Goal: Task Accomplishment & Management: Use online tool/utility

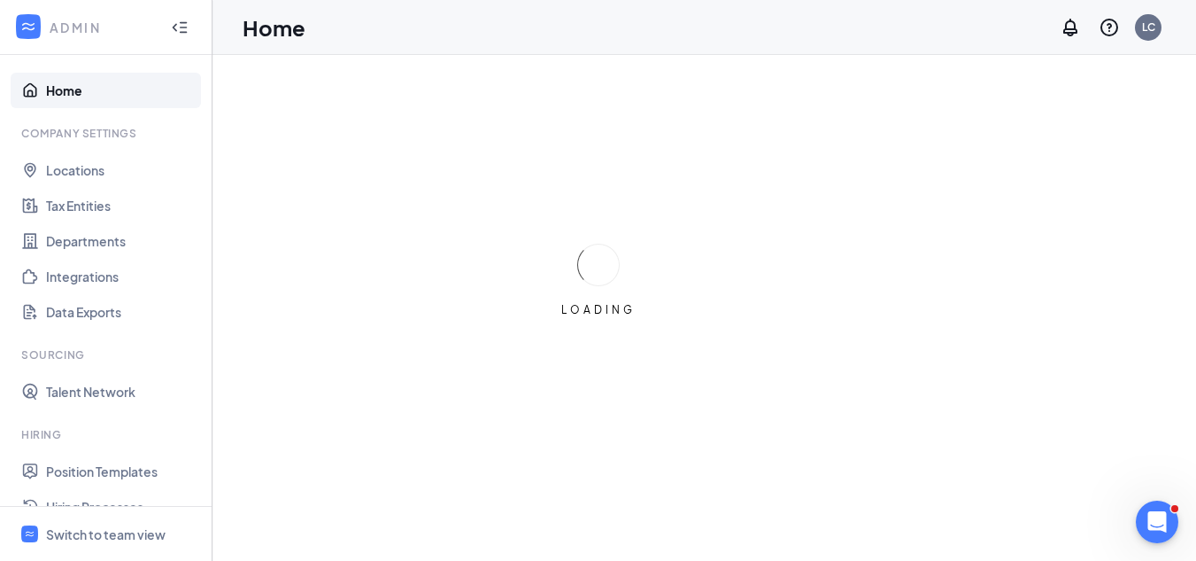
scroll to position [291, 0]
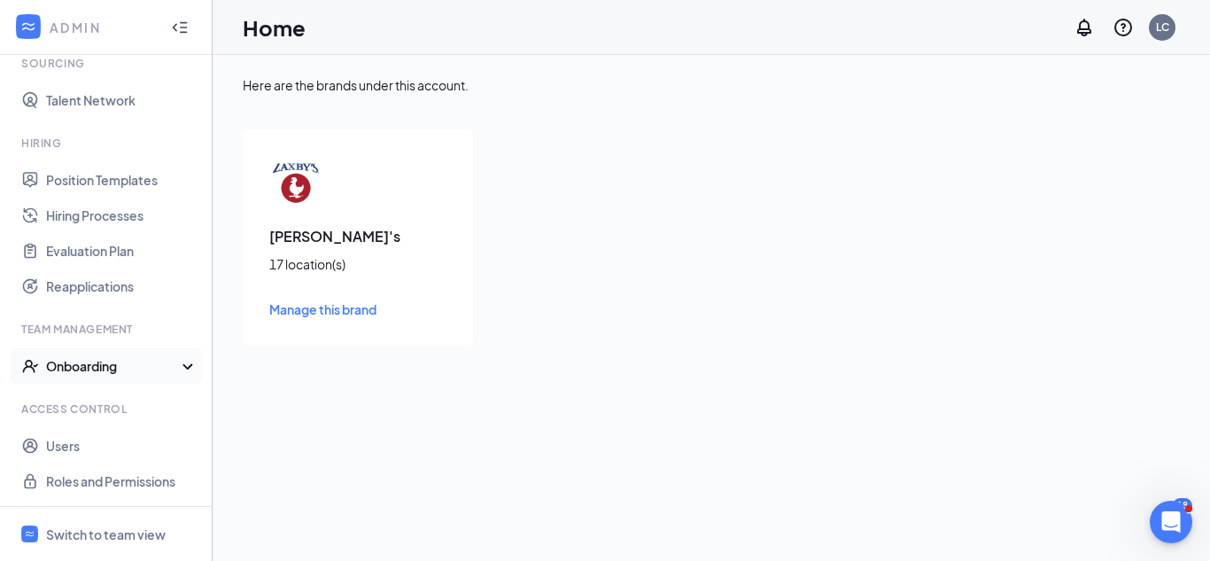
click at [175, 359] on div "Onboarding" at bounding box center [106, 365] width 213 height 35
click at [159, 397] on link "Onboarding Processes" at bounding box center [121, 400] width 151 height 35
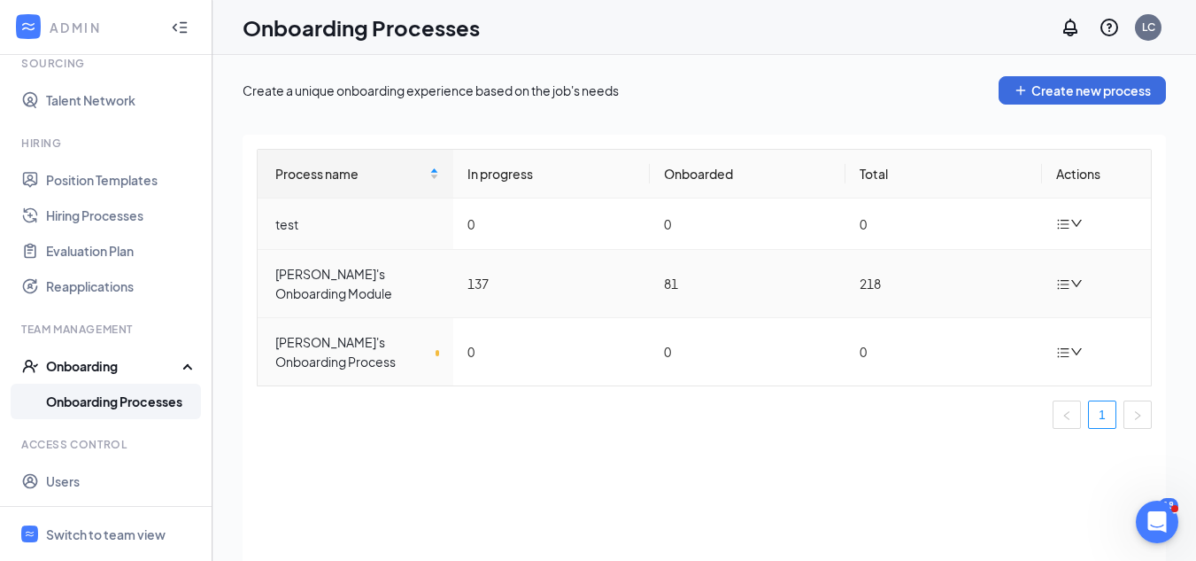
click at [1074, 279] on icon "down" at bounding box center [1077, 283] width 12 height 12
click at [973, 307] on li "Edit process" at bounding box center [980, 324] width 213 height 39
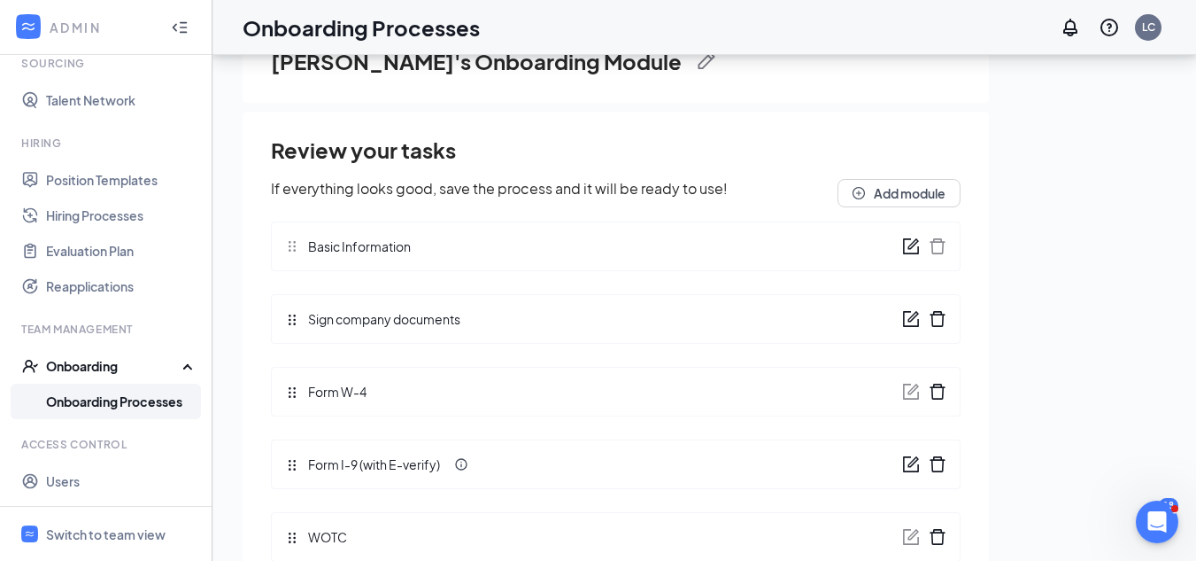
scroll to position [80, 0]
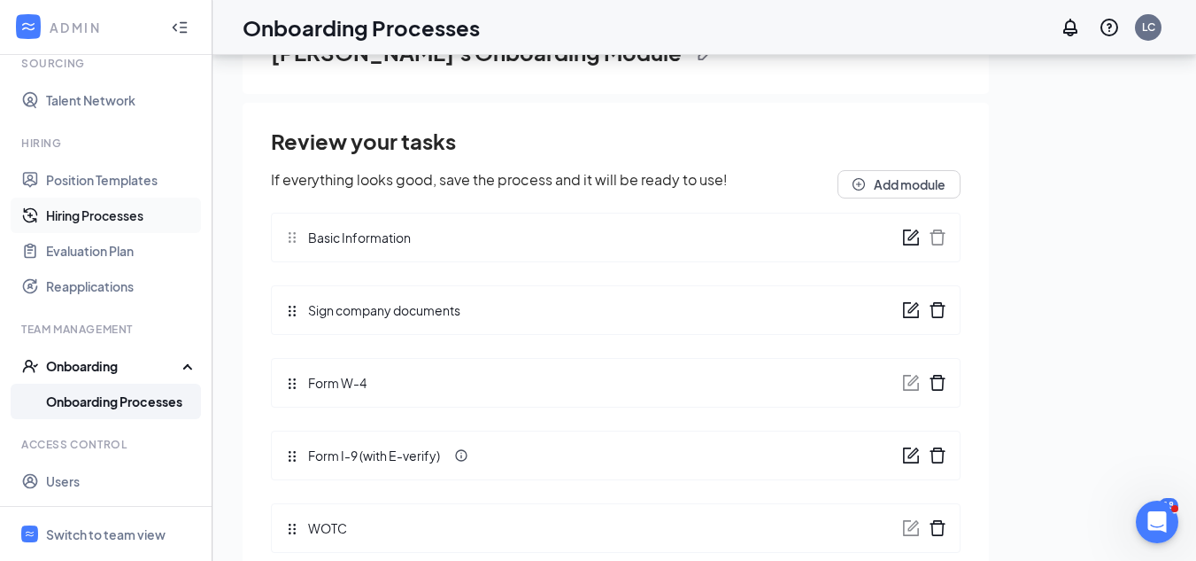
click at [111, 221] on link "Hiring Processes" at bounding box center [121, 214] width 151 height 35
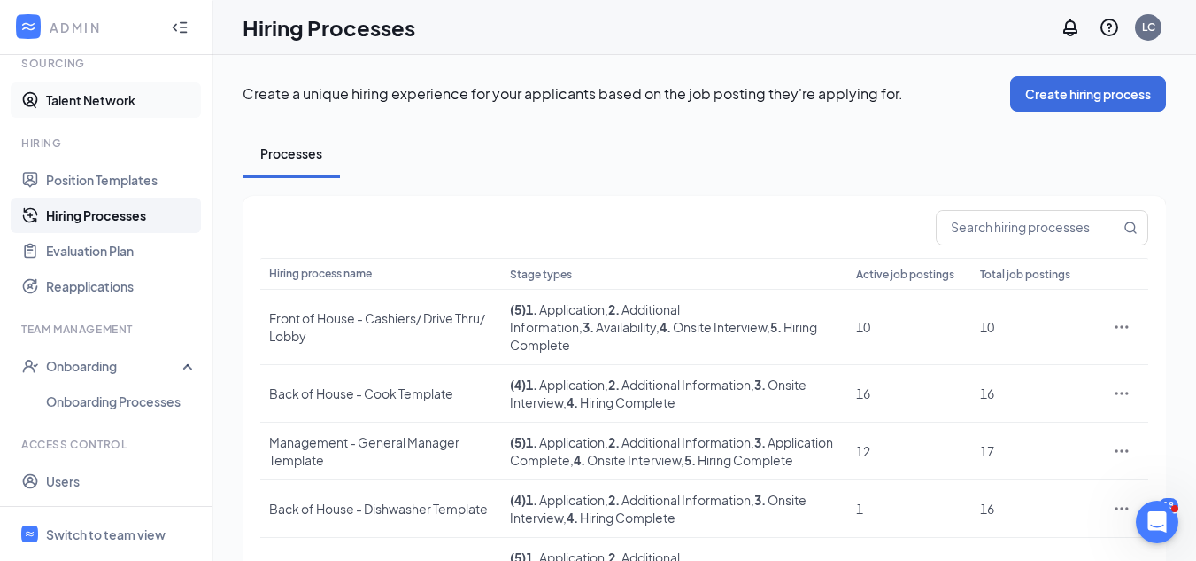
click at [82, 107] on link "Talent Network" at bounding box center [121, 99] width 151 height 35
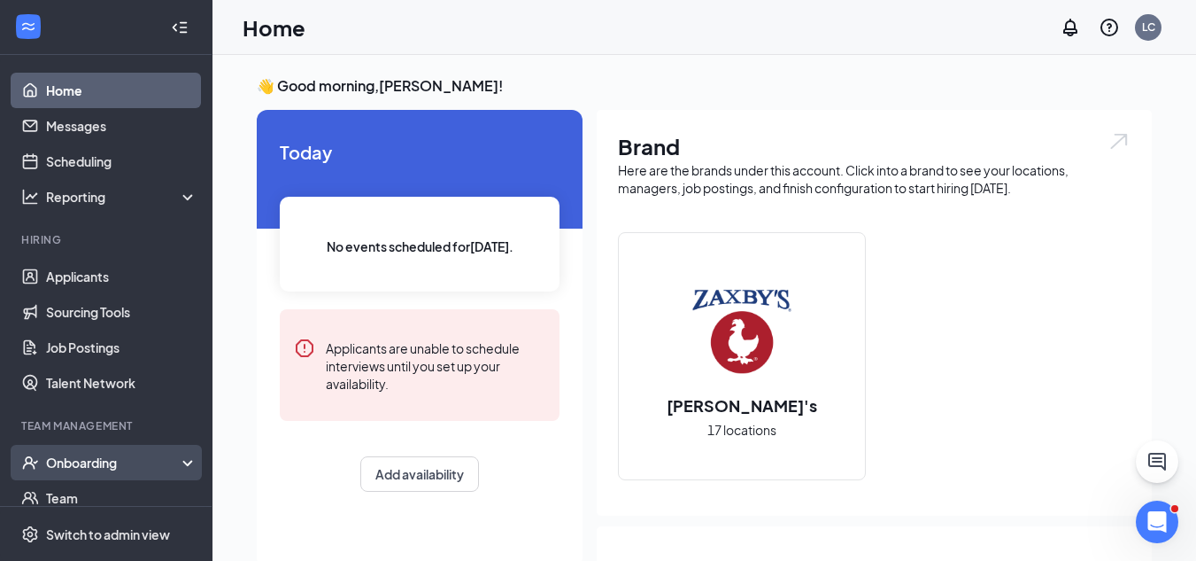
click at [155, 468] on div "Onboarding" at bounding box center [114, 462] width 136 height 18
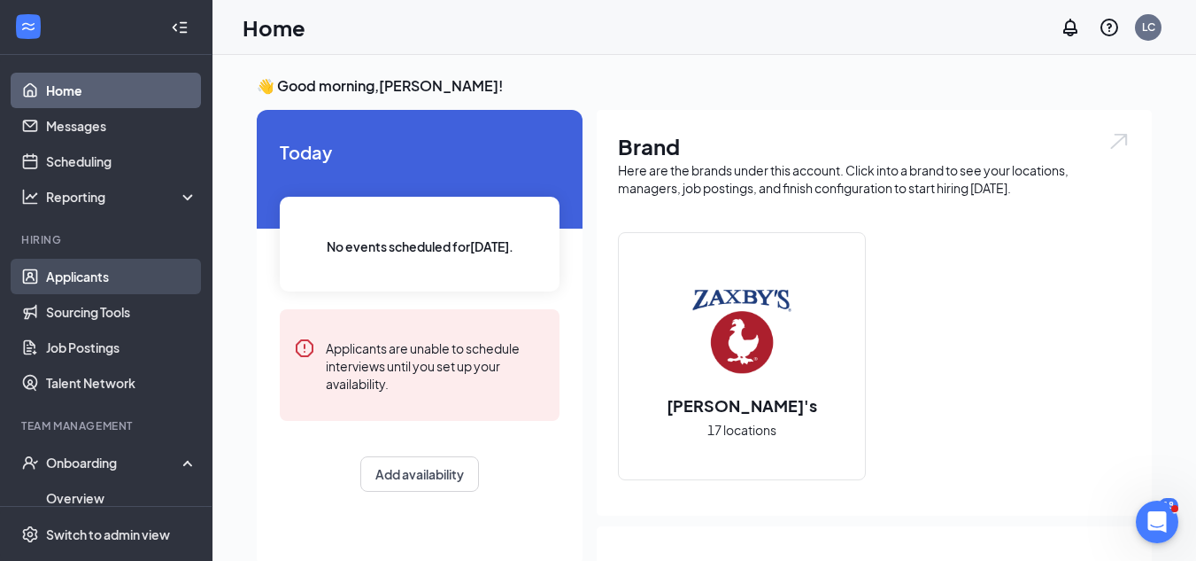
click at [125, 280] on link "Applicants" at bounding box center [121, 276] width 151 height 35
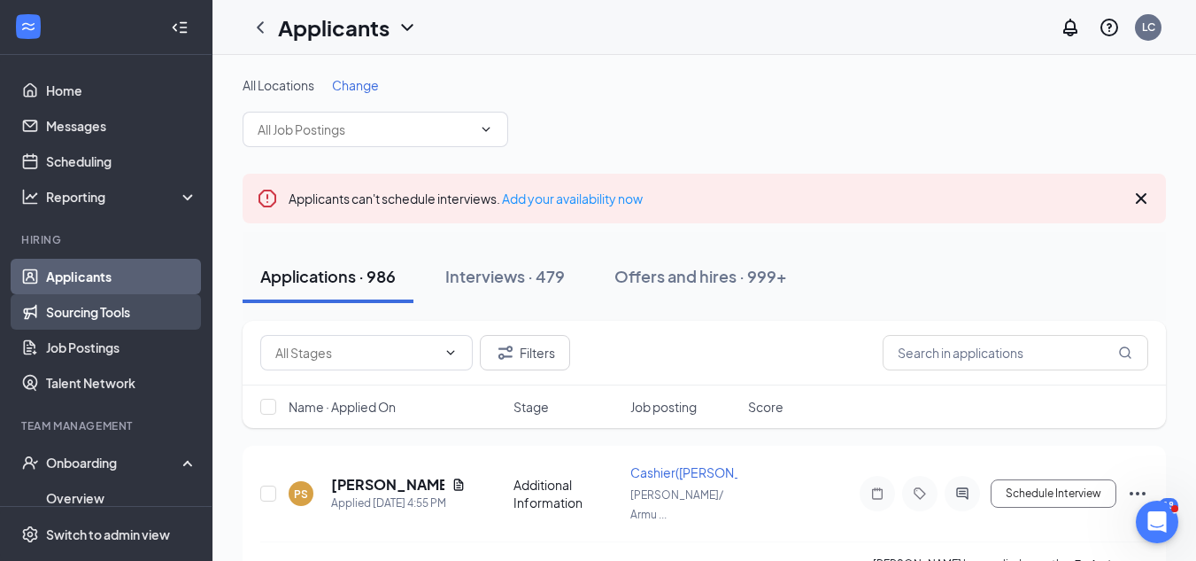
click at [80, 303] on link "Sourcing Tools" at bounding box center [121, 311] width 151 height 35
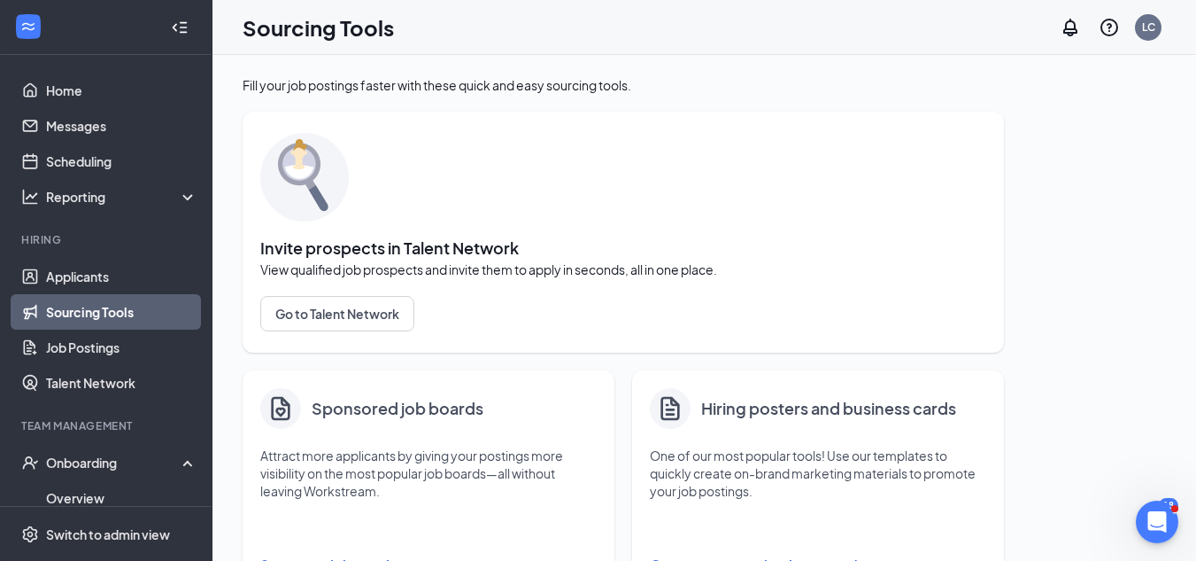
click at [125, 313] on link "Sourcing Tools" at bounding box center [121, 311] width 151 height 35
click at [54, 300] on link "Sourcing Tools" at bounding box center [121, 311] width 151 height 35
click at [54, 307] on link "Sourcing Tools" at bounding box center [121, 311] width 151 height 35
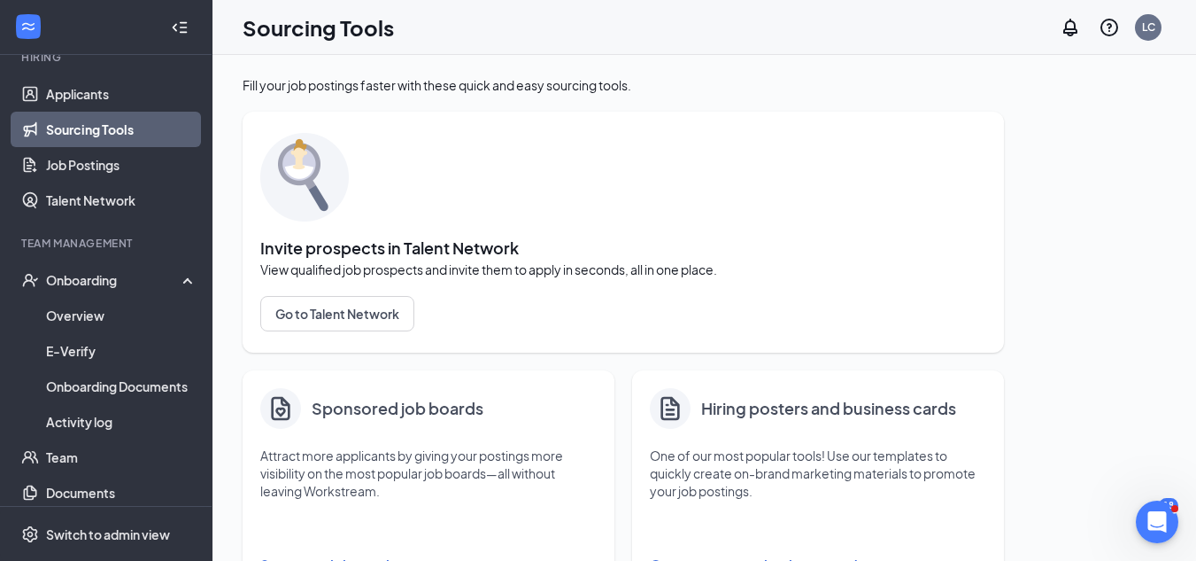
scroll to position [192, 0]
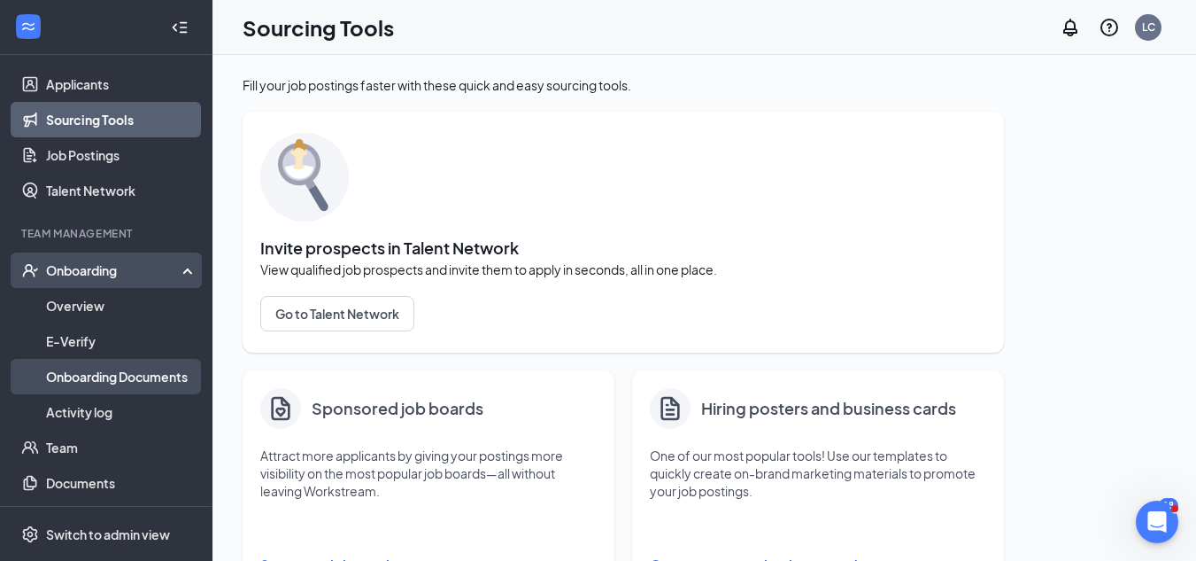
click at [143, 380] on link "Onboarding Documents" at bounding box center [121, 376] width 151 height 35
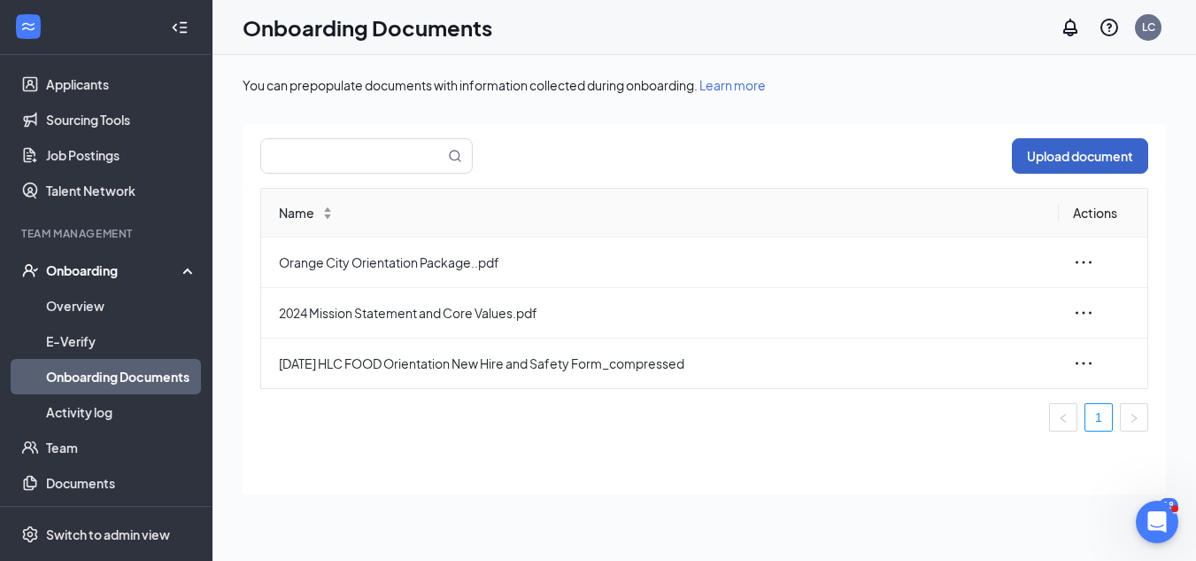
click at [1086, 166] on button "Upload document" at bounding box center [1080, 155] width 136 height 35
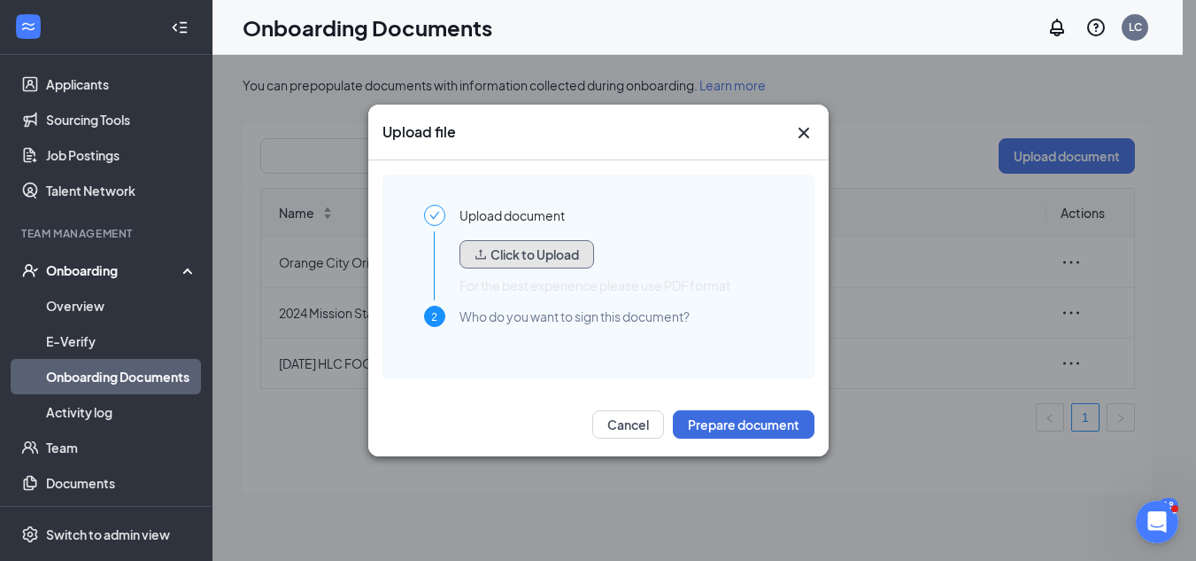
click at [563, 257] on button "Click to Upload" at bounding box center [527, 254] width 135 height 28
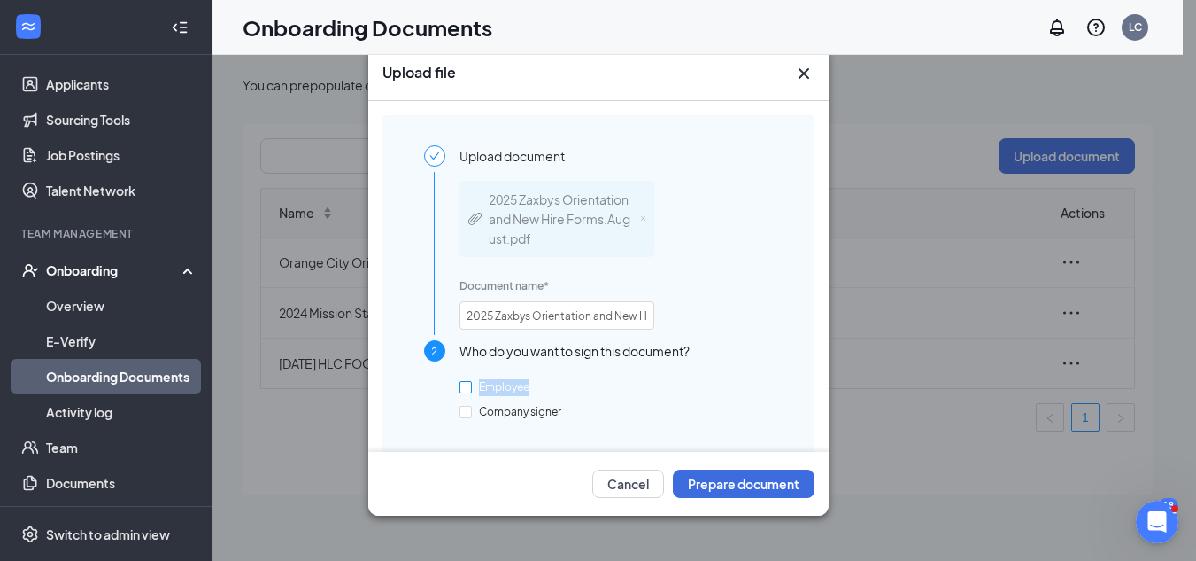
drag, startPoint x: 469, startPoint y: 399, endPoint x: 461, endPoint y: 390, distance: 12.5
click at [461, 390] on div "Employee Company signer" at bounding box center [514, 398] width 109 height 45
click at [465, 385] on input "Employee" at bounding box center [466, 387] width 12 height 12
checkbox input "true"
click at [467, 413] on input "Company signer" at bounding box center [466, 412] width 12 height 12
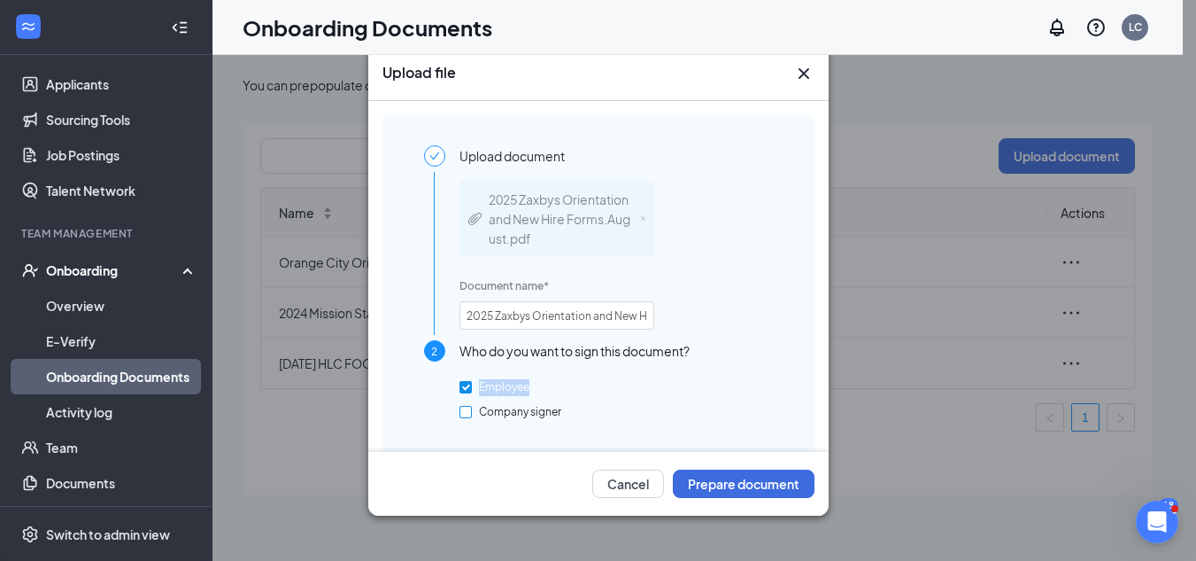
checkbox input "true"
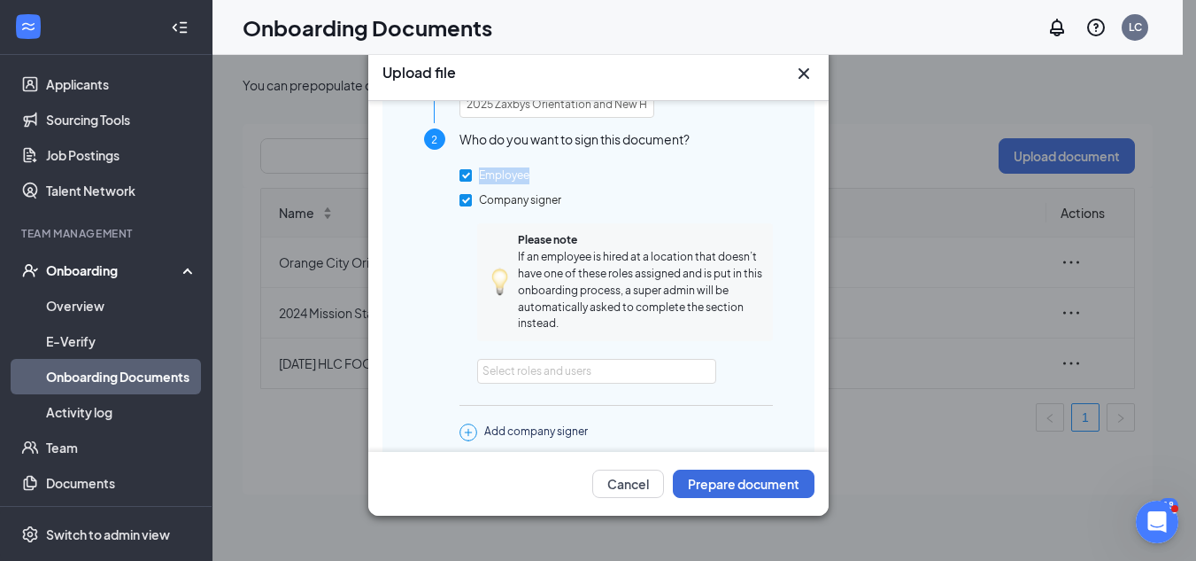
scroll to position [248, 0]
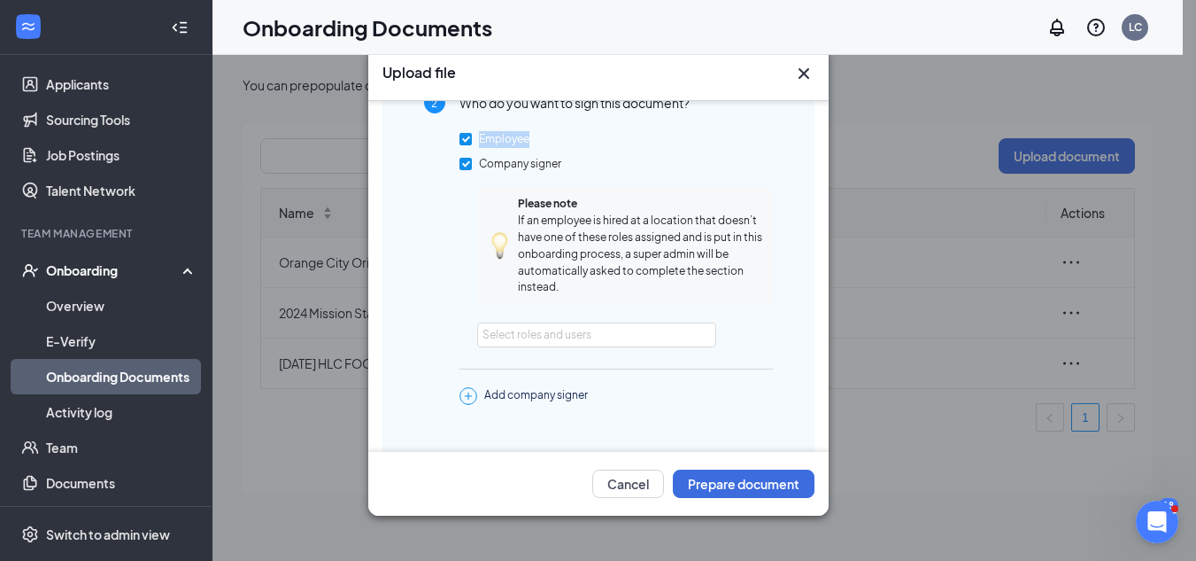
click at [462, 140] on input "Employee" at bounding box center [466, 139] width 12 height 12
checkbox input "false"
click at [632, 343] on div "Select roles and users" at bounding box center [592, 335] width 219 height 18
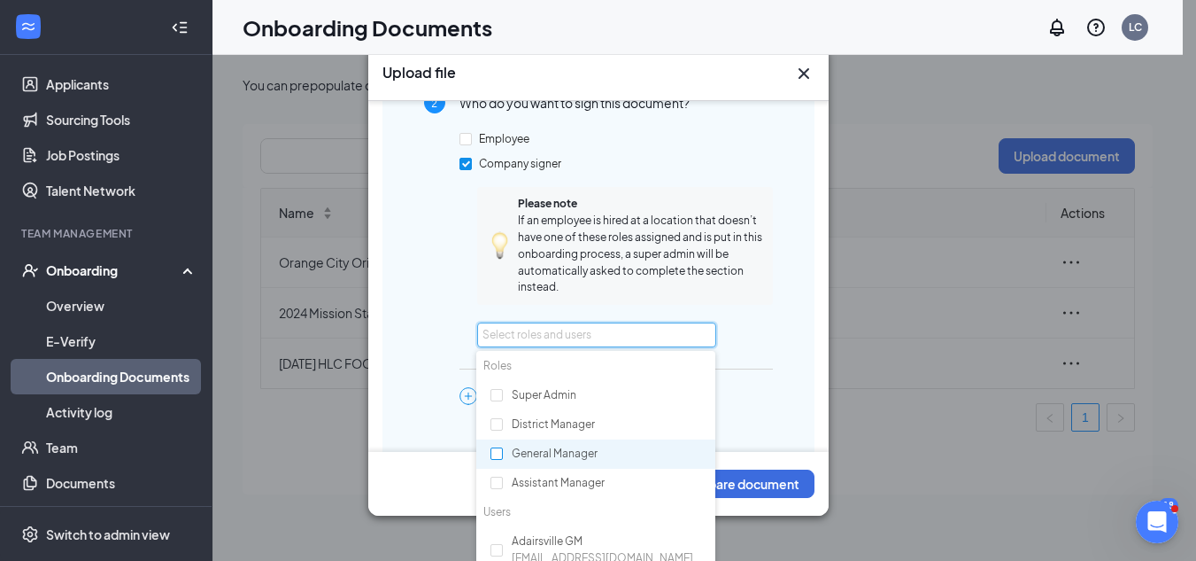
click at [494, 452] on input "checkbox" at bounding box center [497, 453] width 12 height 12
checkbox input "true"
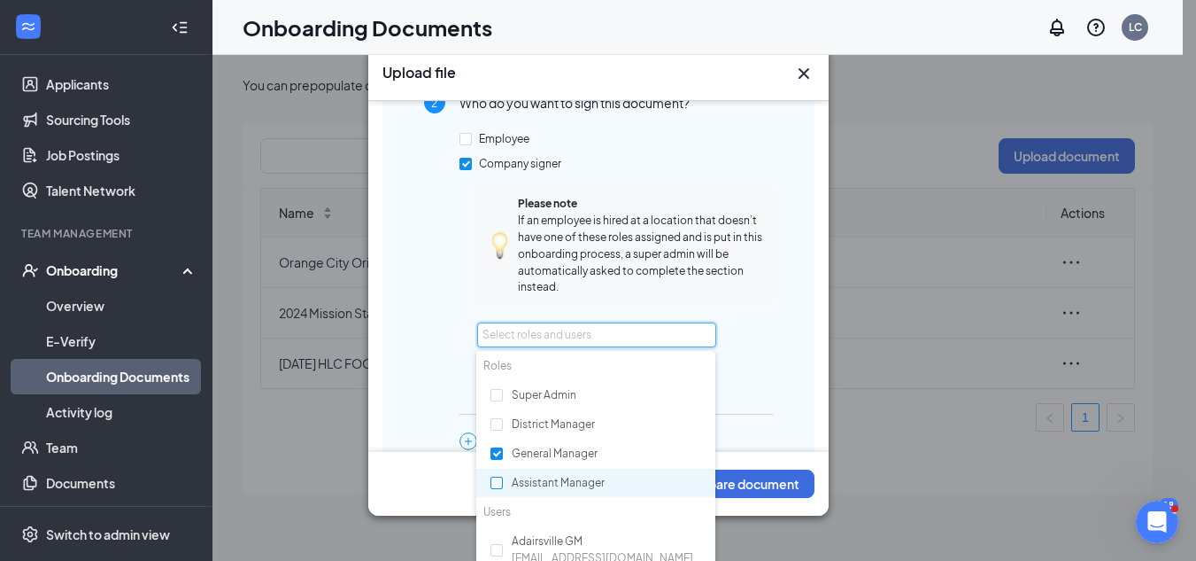
click at [495, 480] on input "checkbox" at bounding box center [497, 482] width 12 height 12
checkbox input "true"
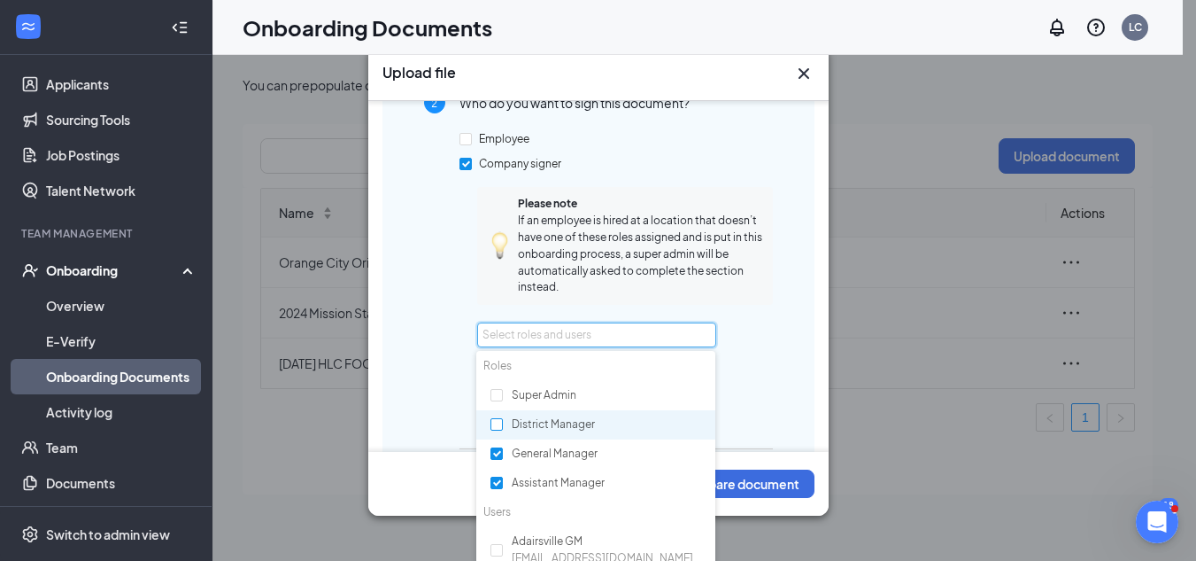
click at [493, 422] on input "checkbox" at bounding box center [497, 424] width 12 height 12
checkbox input "true"
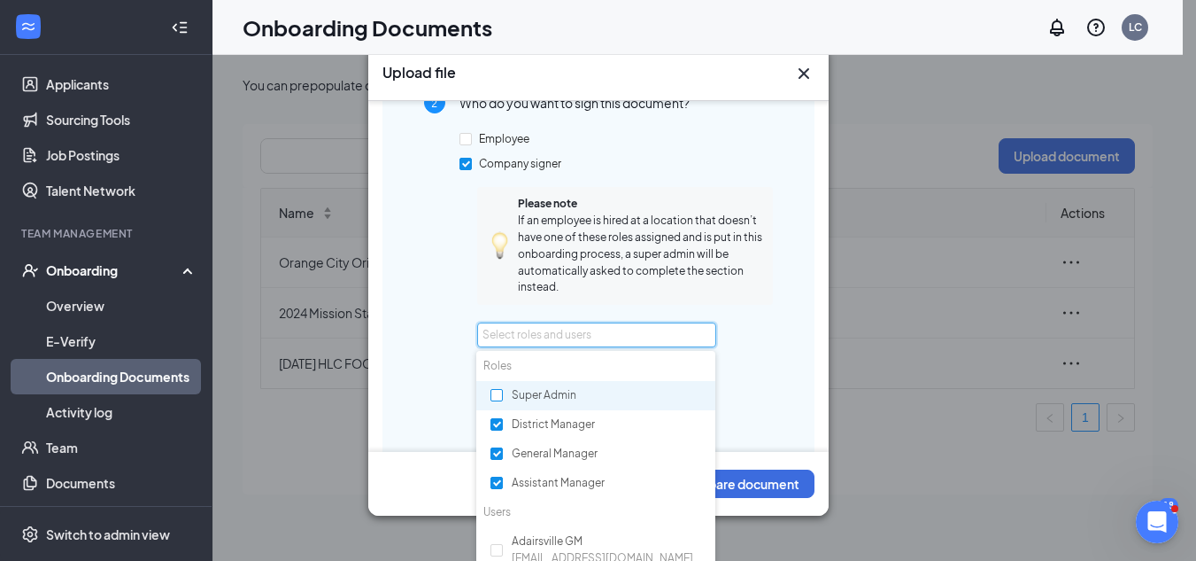
click at [497, 395] on input "checkbox" at bounding box center [497, 395] width 12 height 12
checkbox input "true"
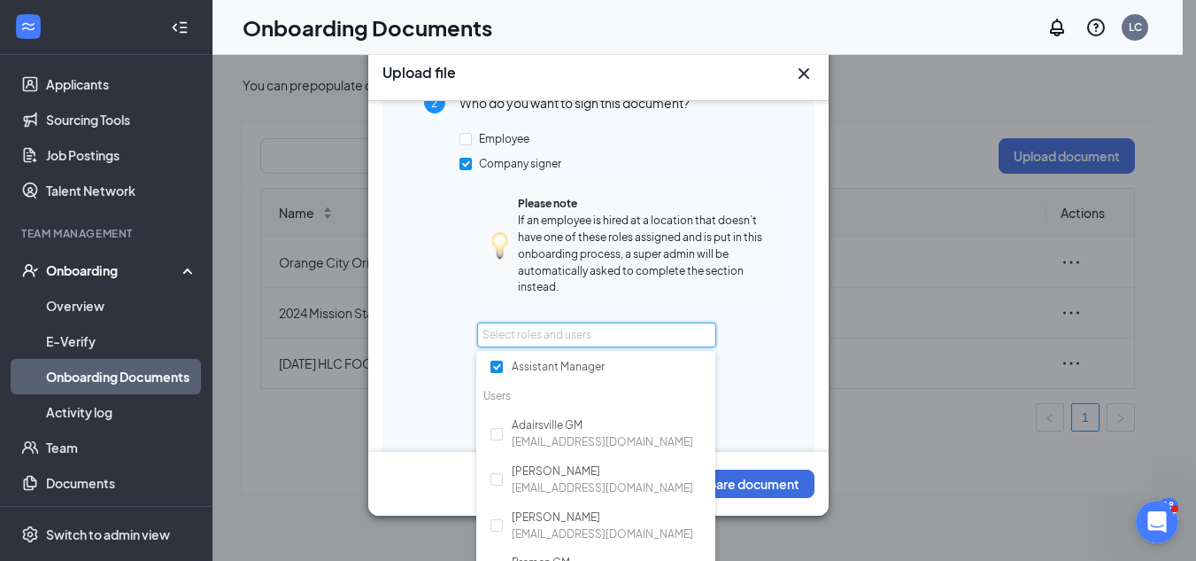
scroll to position [123, 0]
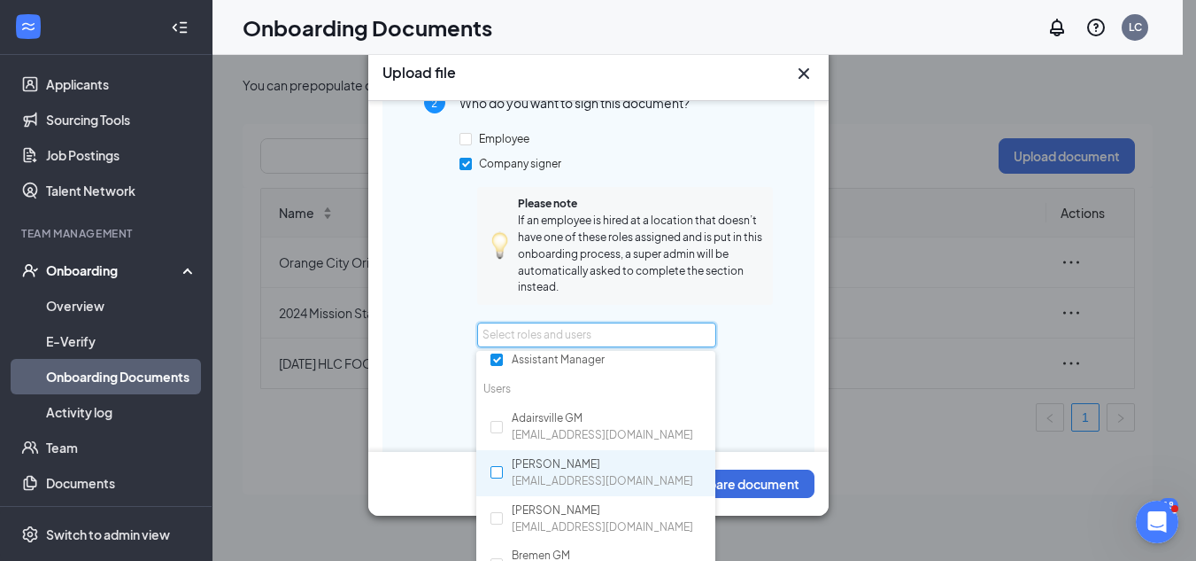
click at [494, 472] on input "checkbox" at bounding box center [497, 472] width 12 height 12
checkbox input "true"
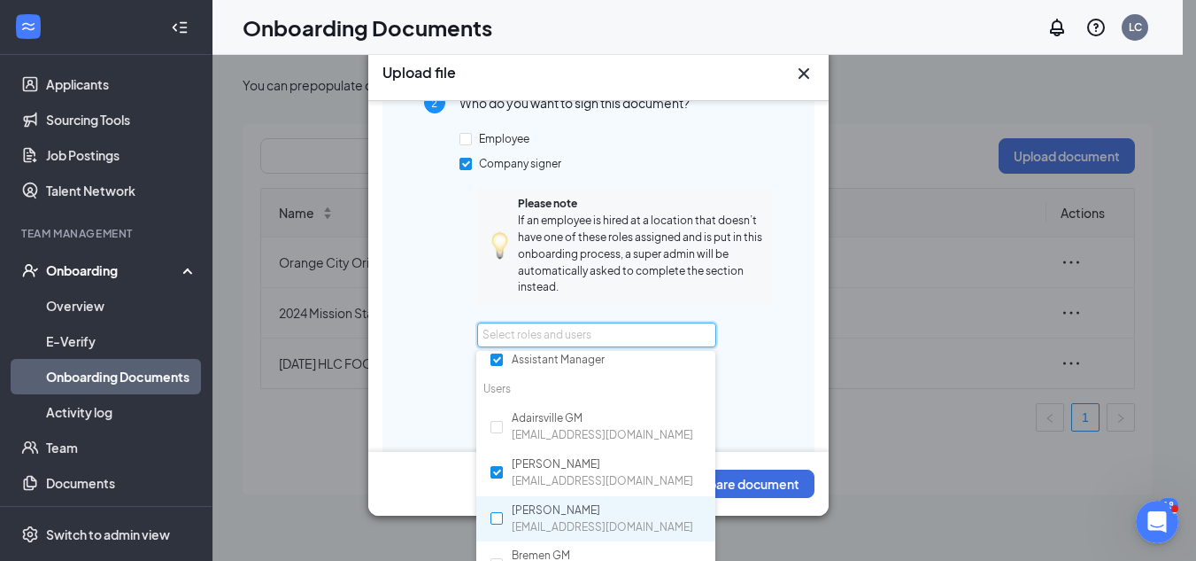
click at [499, 511] on label at bounding box center [497, 518] width 12 height 17
click at [499, 512] on input "checkbox" at bounding box center [497, 518] width 12 height 12
click at [496, 519] on input "checkbox" at bounding box center [497, 518] width 12 height 12
checkbox input "true"
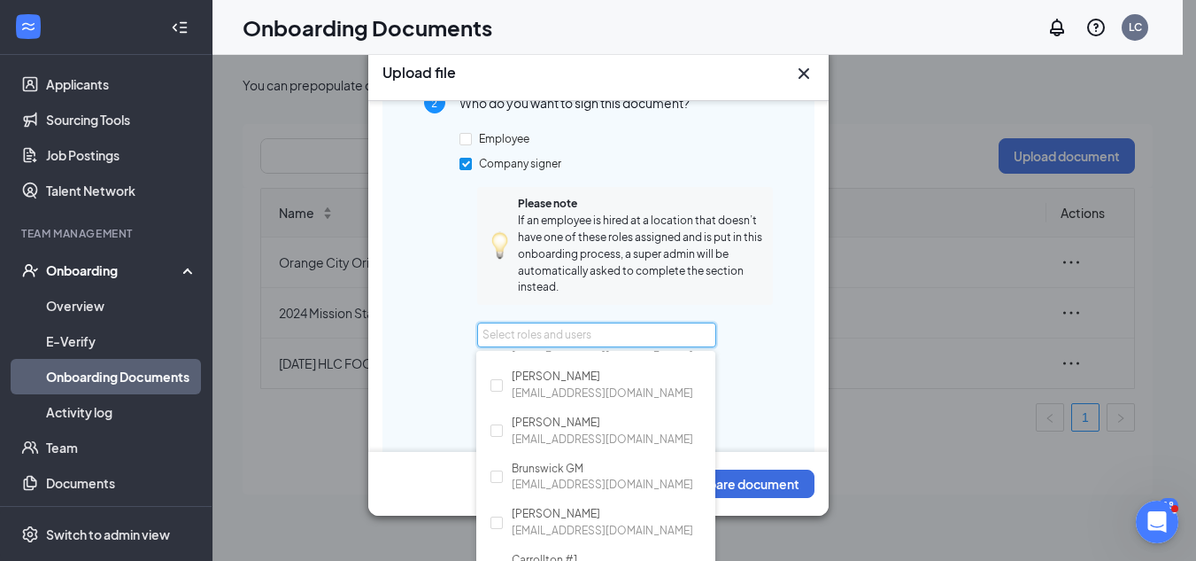
scroll to position [370, 0]
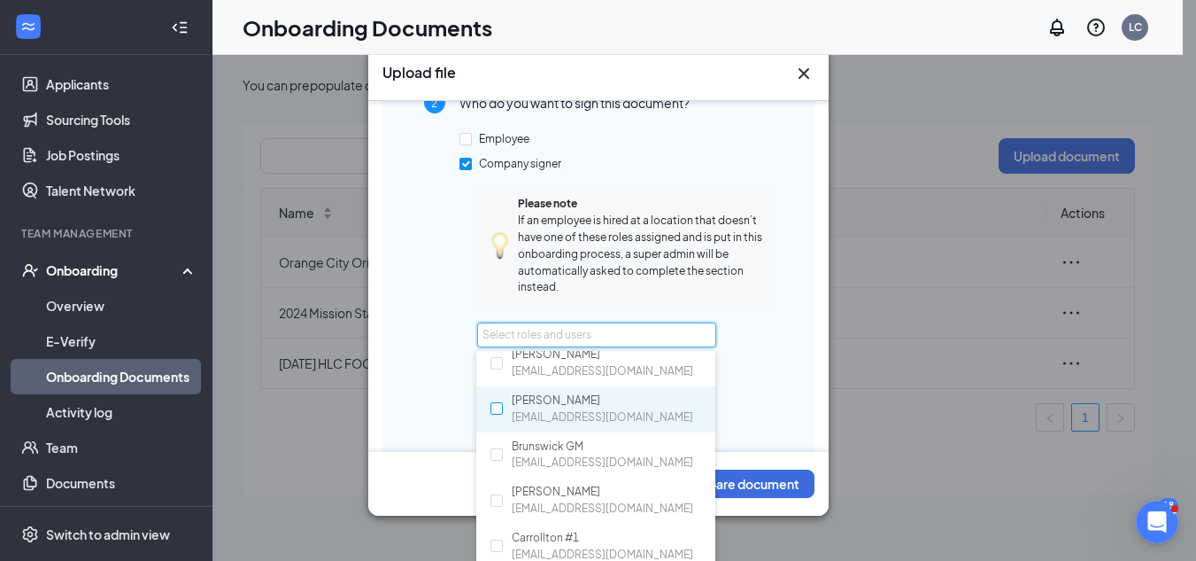
click at [492, 413] on input "checkbox" at bounding box center [497, 408] width 12 height 12
checkbox input "true"
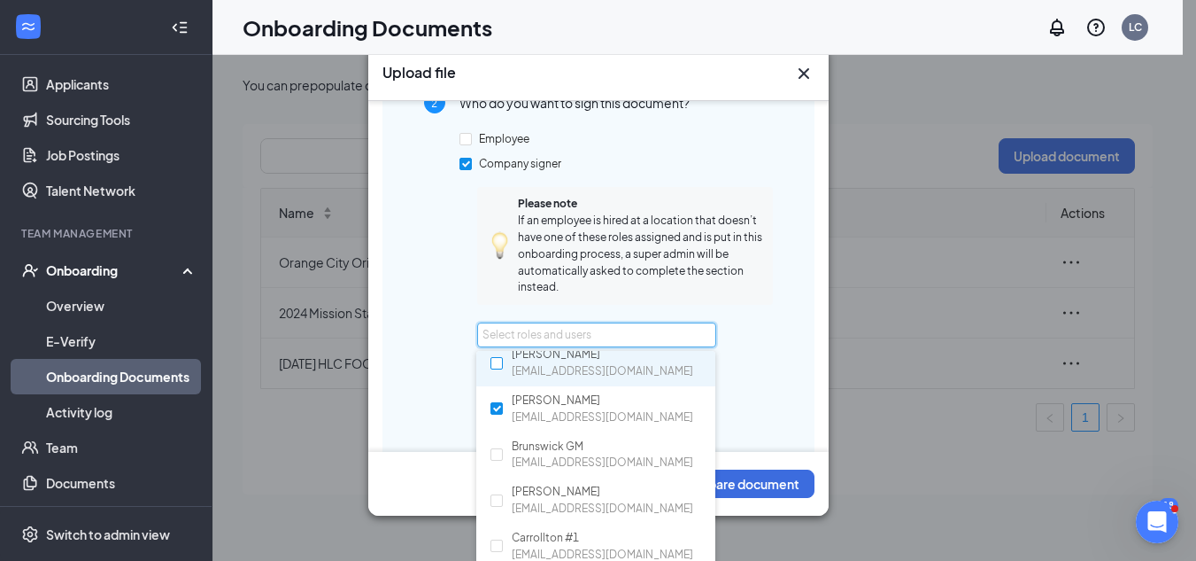
click at [495, 360] on input "checkbox" at bounding box center [497, 363] width 12 height 12
checkbox input "true"
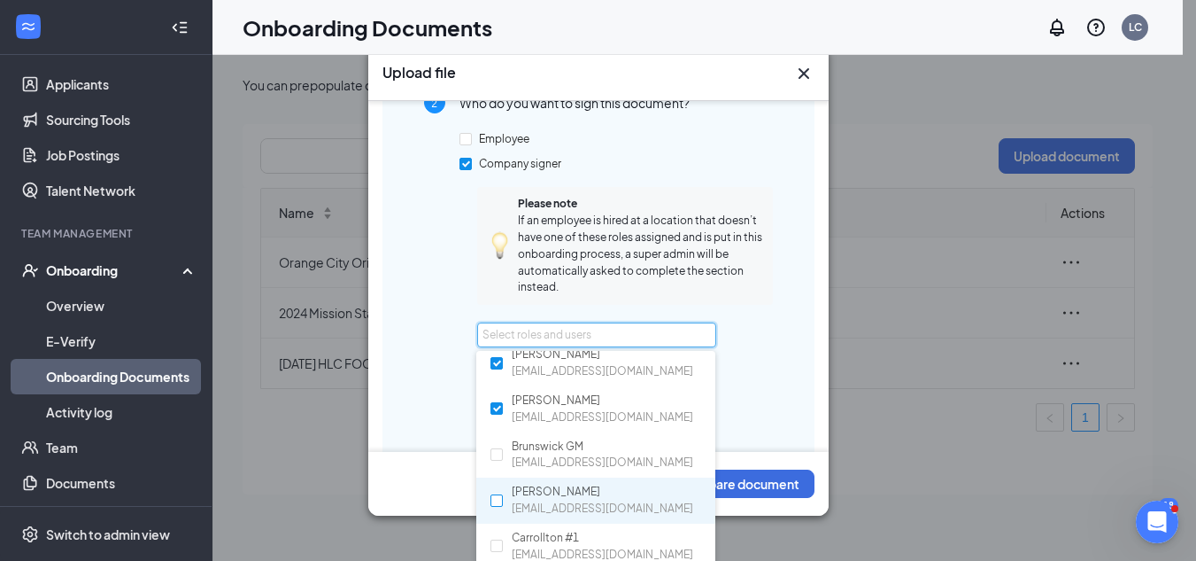
click at [495, 500] on input "checkbox" at bounding box center [497, 500] width 12 height 12
checkbox input "true"
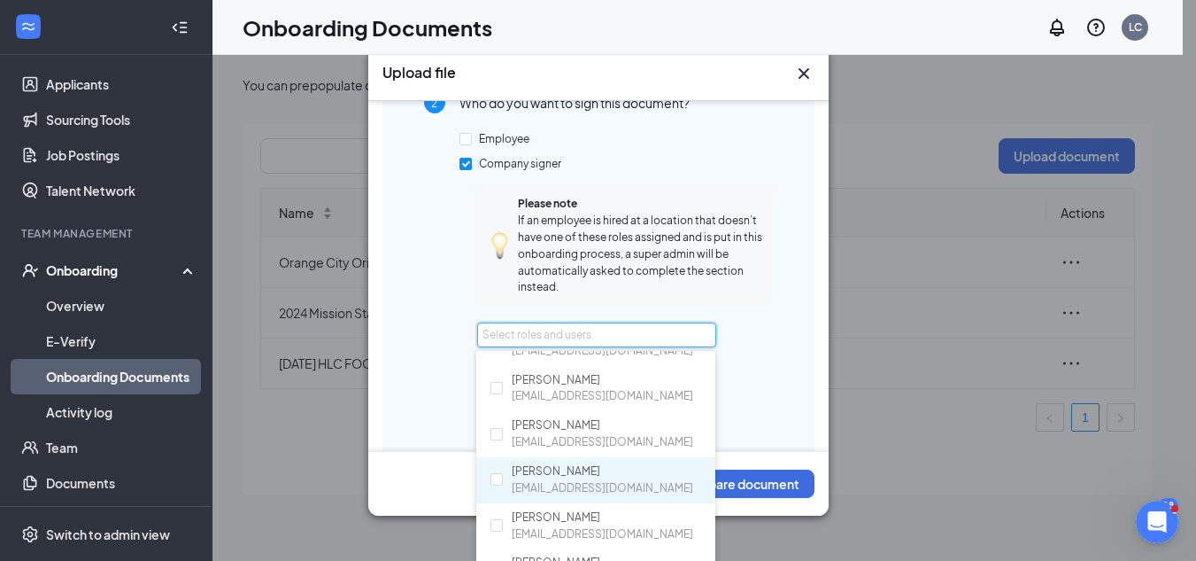
scroll to position [704, 0]
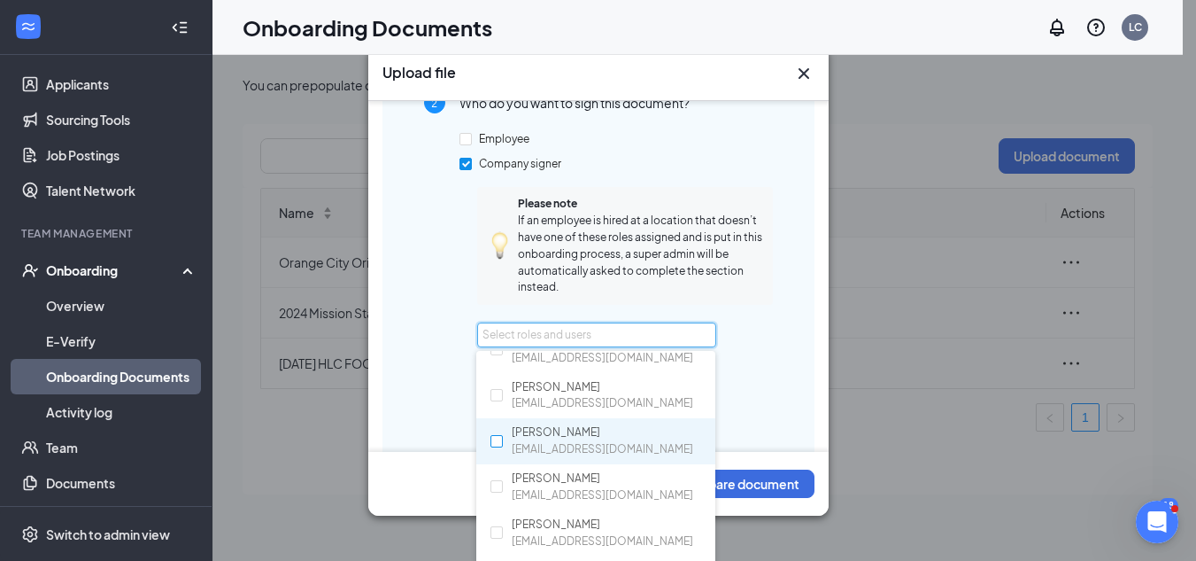
click at [498, 437] on input "checkbox" at bounding box center [497, 441] width 12 height 12
checkbox input "true"
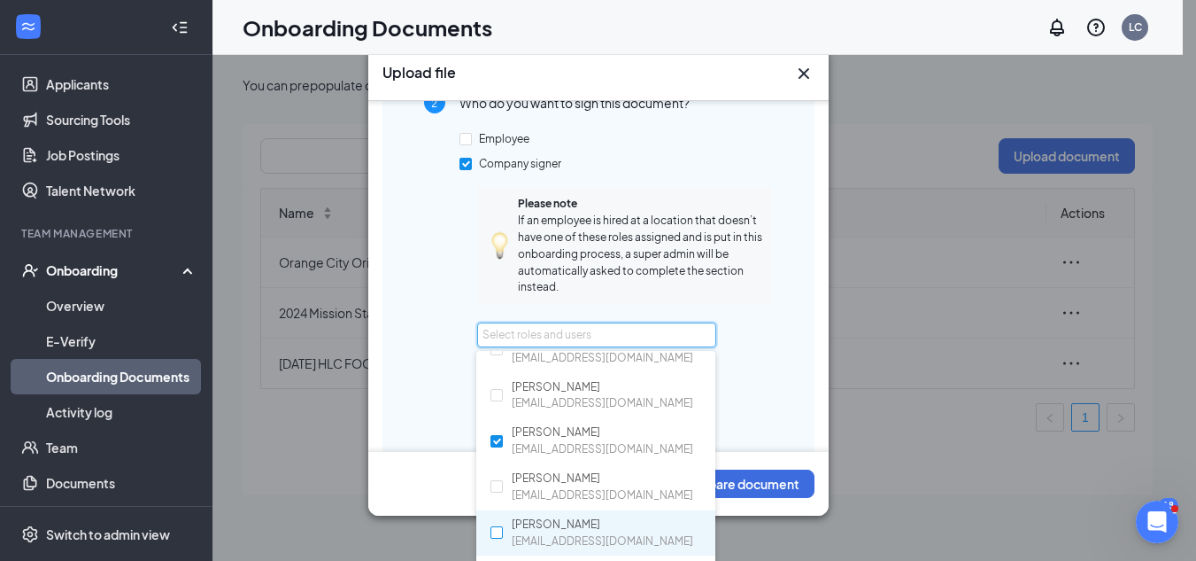
click at [497, 533] on input "checkbox" at bounding box center [497, 532] width 12 height 12
checkbox input "true"
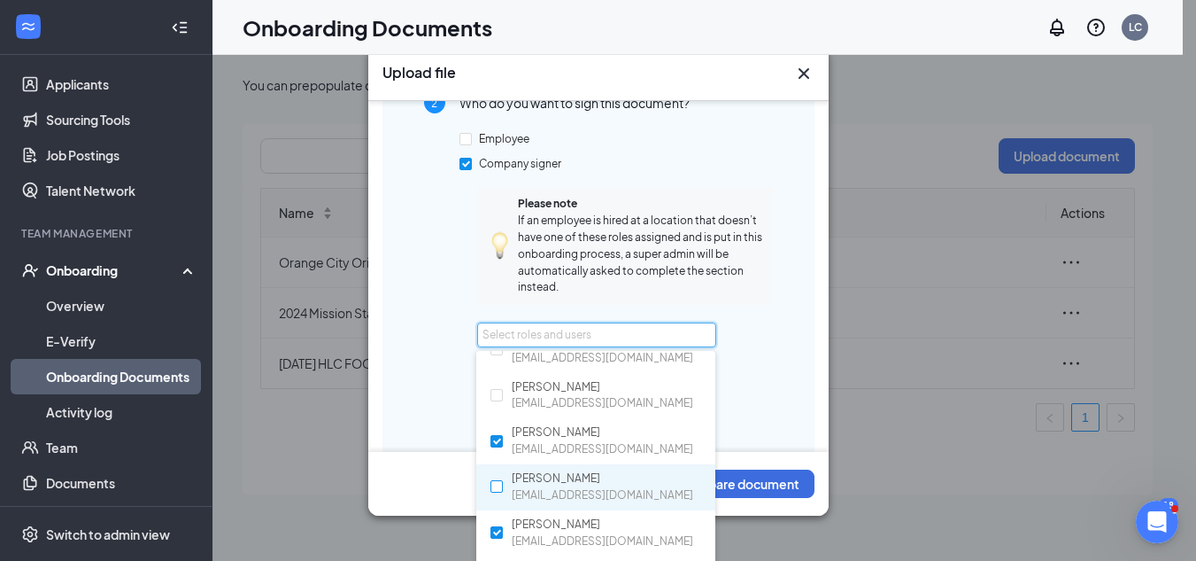
click at [493, 484] on input "checkbox" at bounding box center [497, 486] width 12 height 12
checkbox input "true"
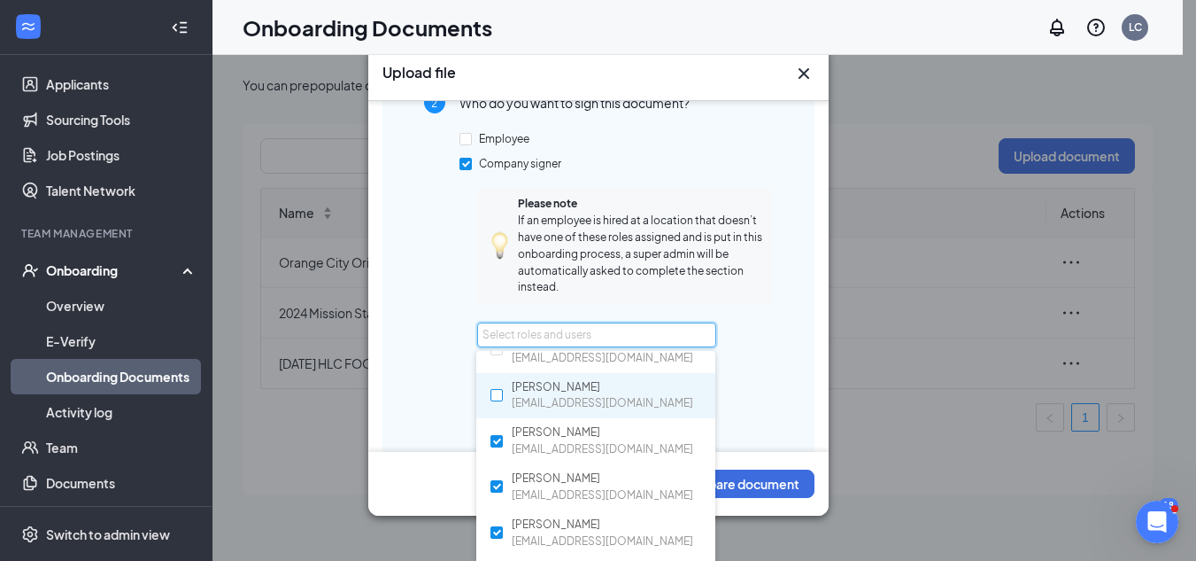
click at [497, 396] on input "checkbox" at bounding box center [497, 395] width 12 height 12
checkbox input "true"
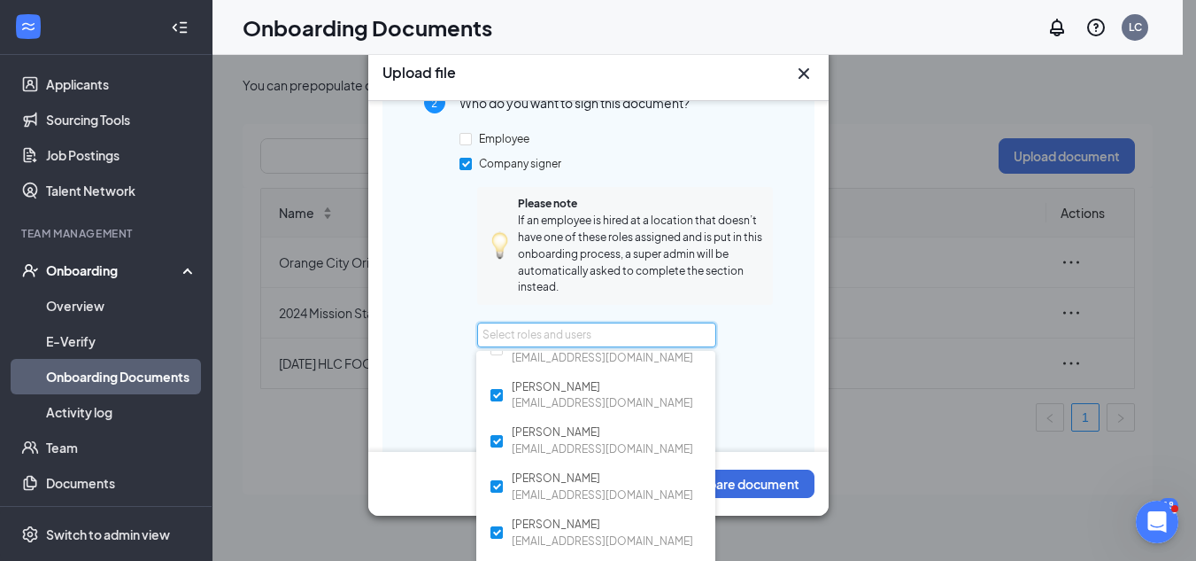
scroll to position [897, 0]
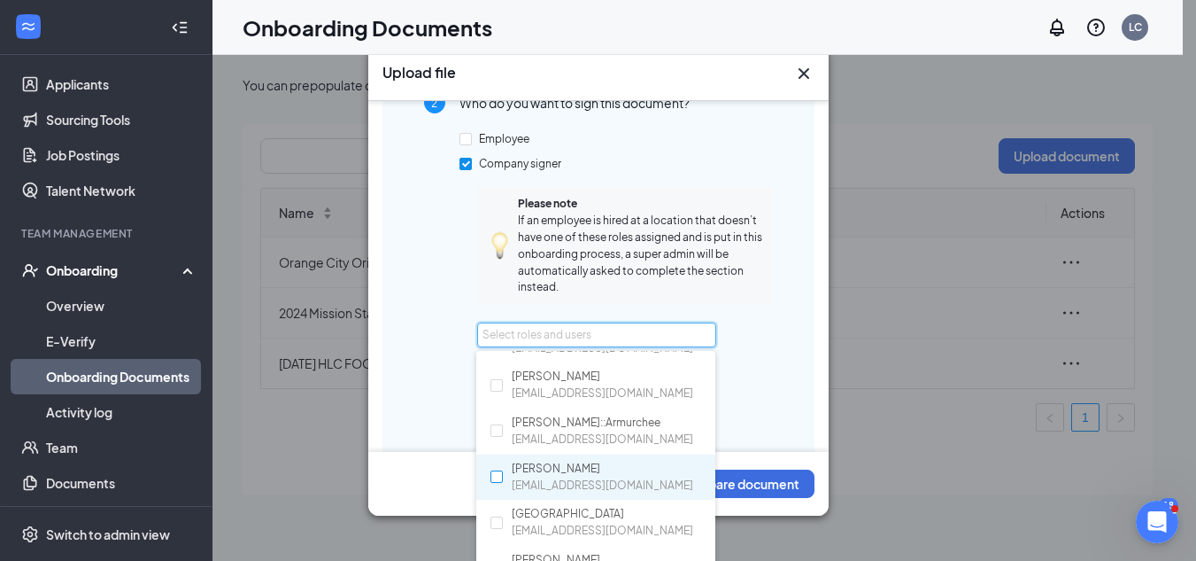
click at [497, 472] on input "checkbox" at bounding box center [497, 476] width 12 height 12
checkbox input "true"
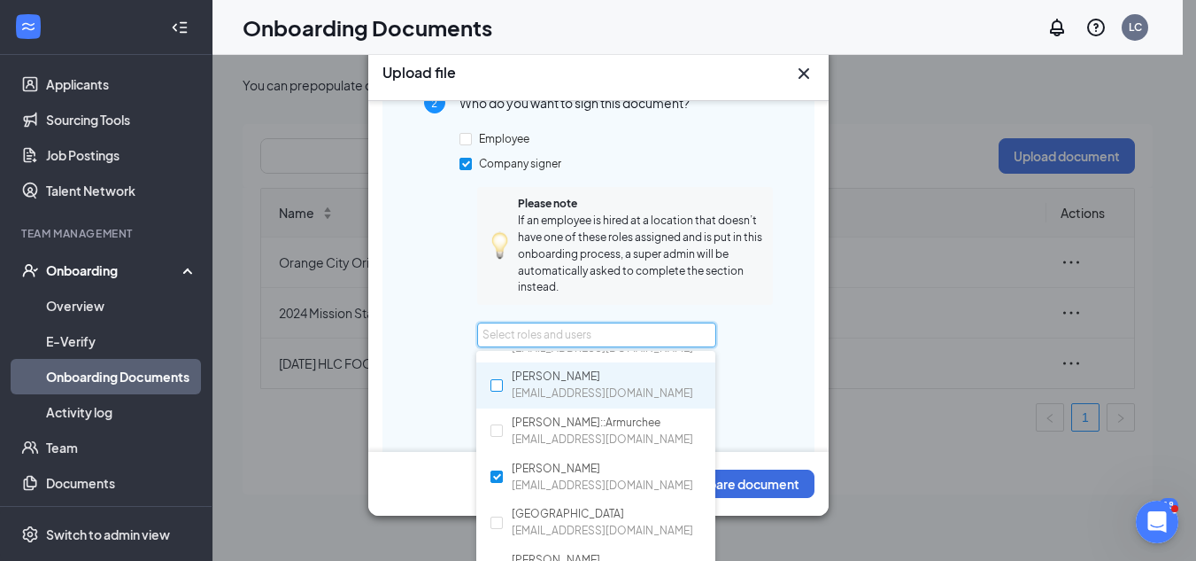
click at [496, 384] on input "checkbox" at bounding box center [497, 385] width 12 height 12
checkbox input "true"
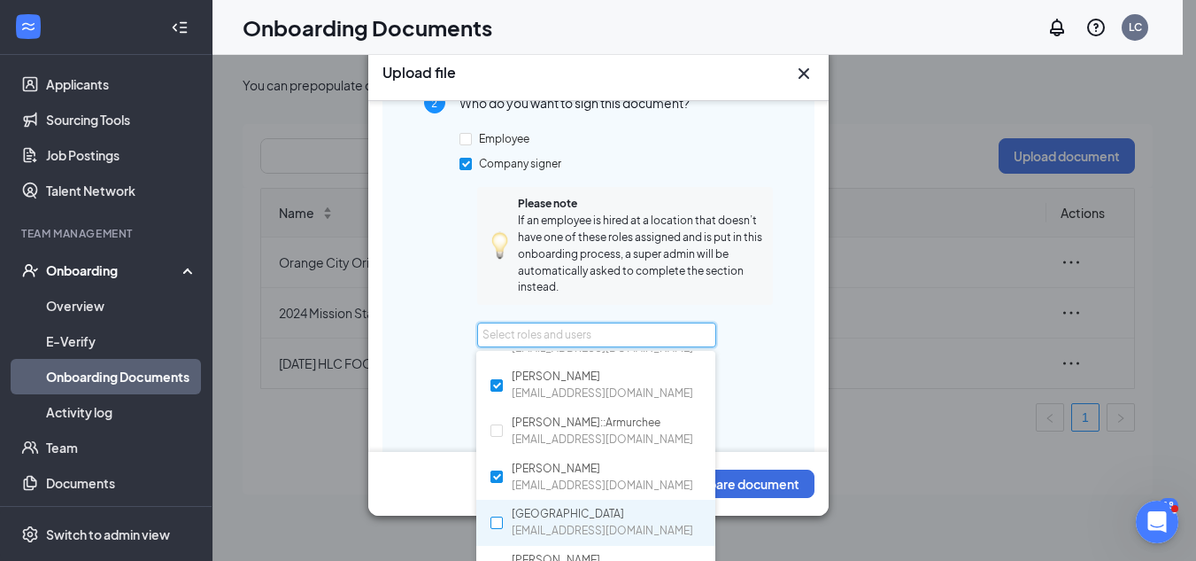
click at [497, 522] on input "checkbox" at bounding box center [497, 522] width 12 height 12
checkbox input "true"
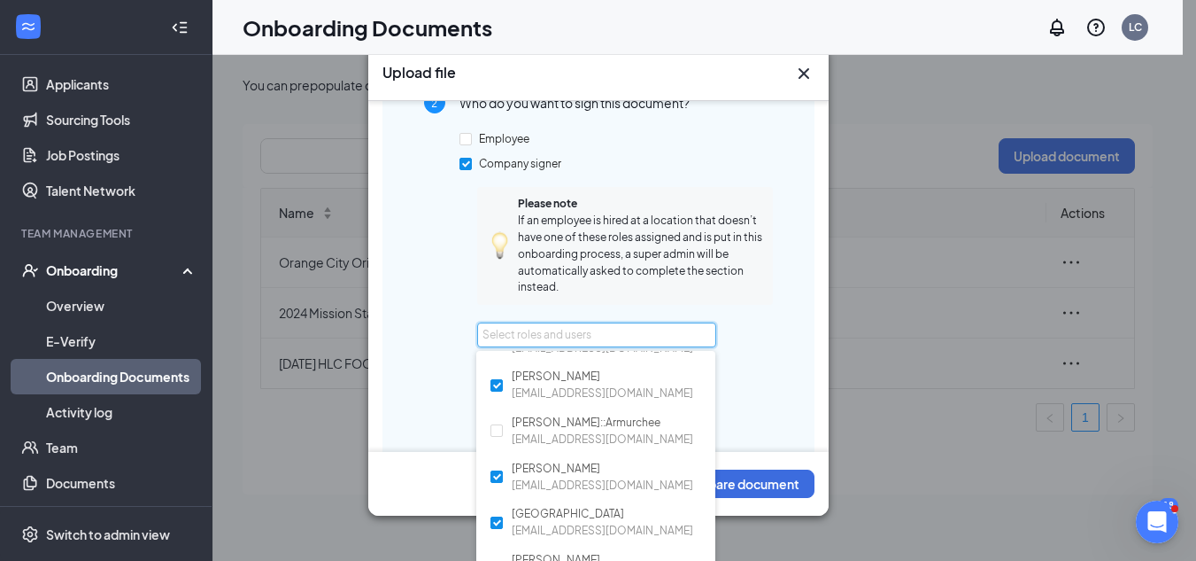
scroll to position [1090, 0]
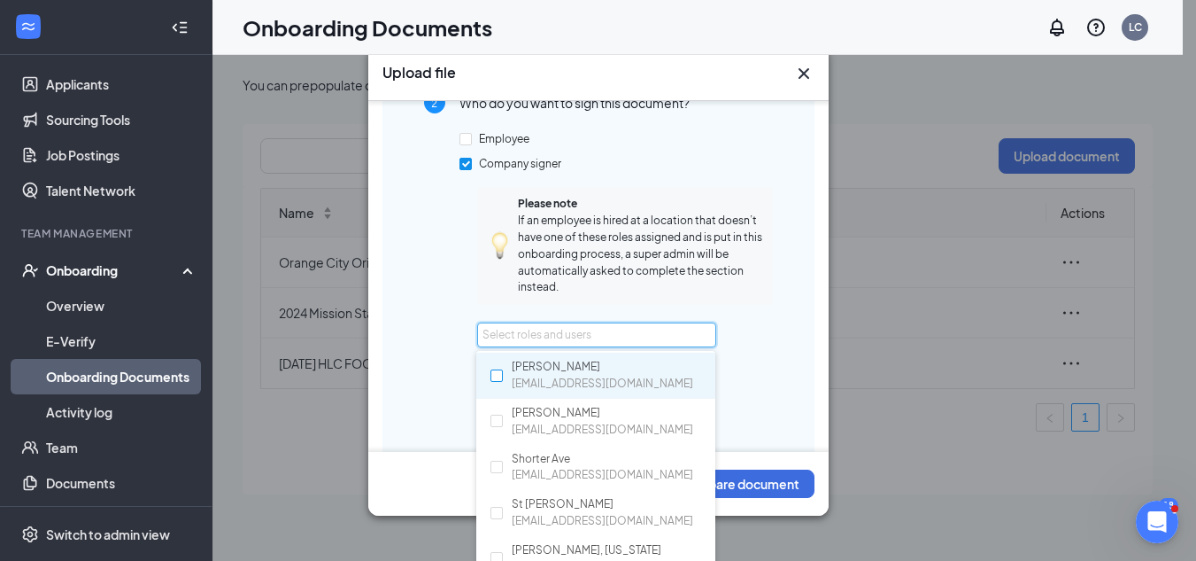
click at [497, 376] on input "checkbox" at bounding box center [497, 375] width 12 height 12
checkbox input "true"
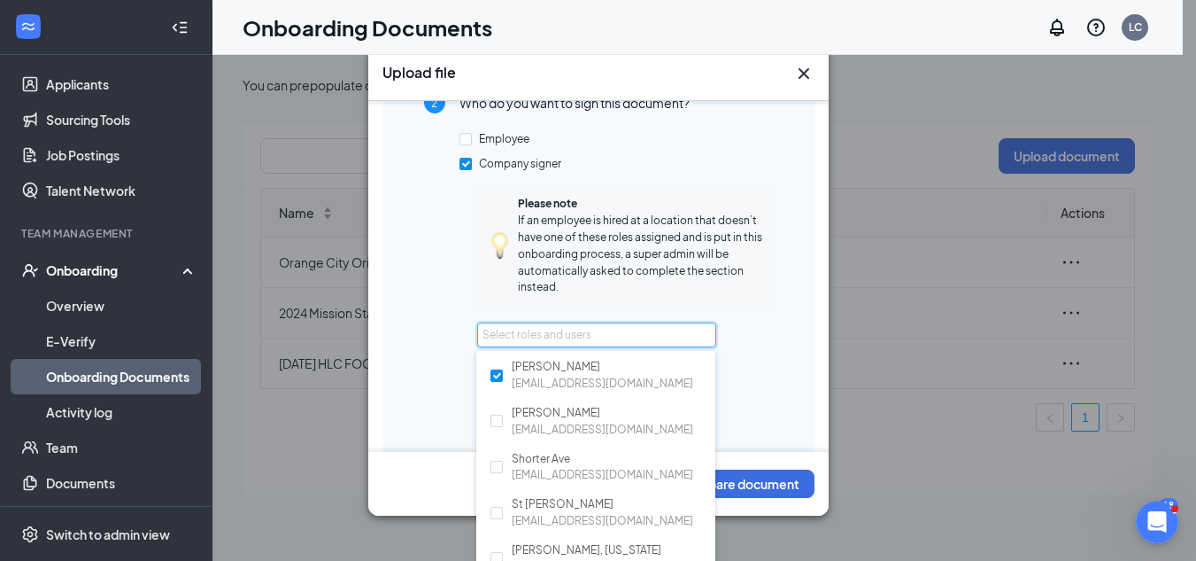
scroll to position [1283, 0]
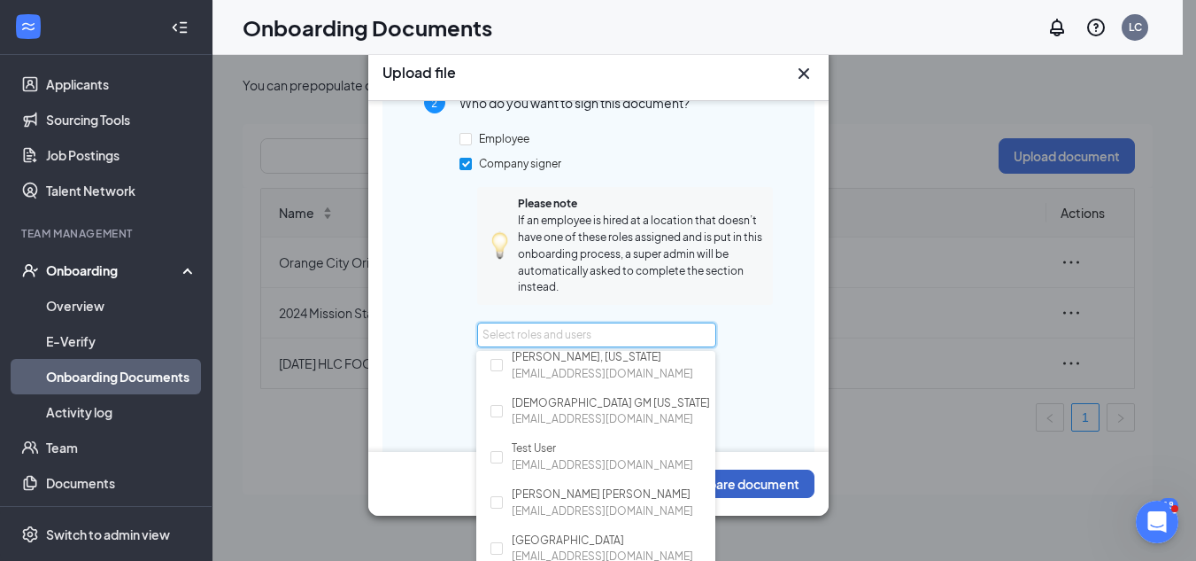
click at [753, 485] on button "Prepare document" at bounding box center [744, 483] width 142 height 28
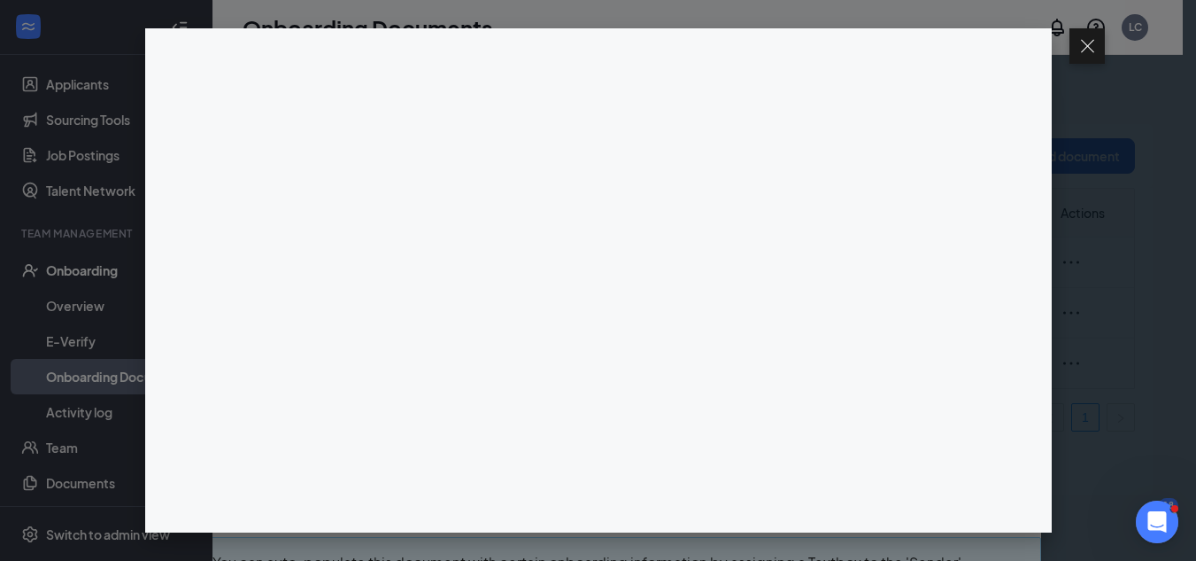
click at [1087, 268] on div at bounding box center [598, 280] width 1196 height 561
click at [1073, 44] on button at bounding box center [1087, 45] width 35 height 35
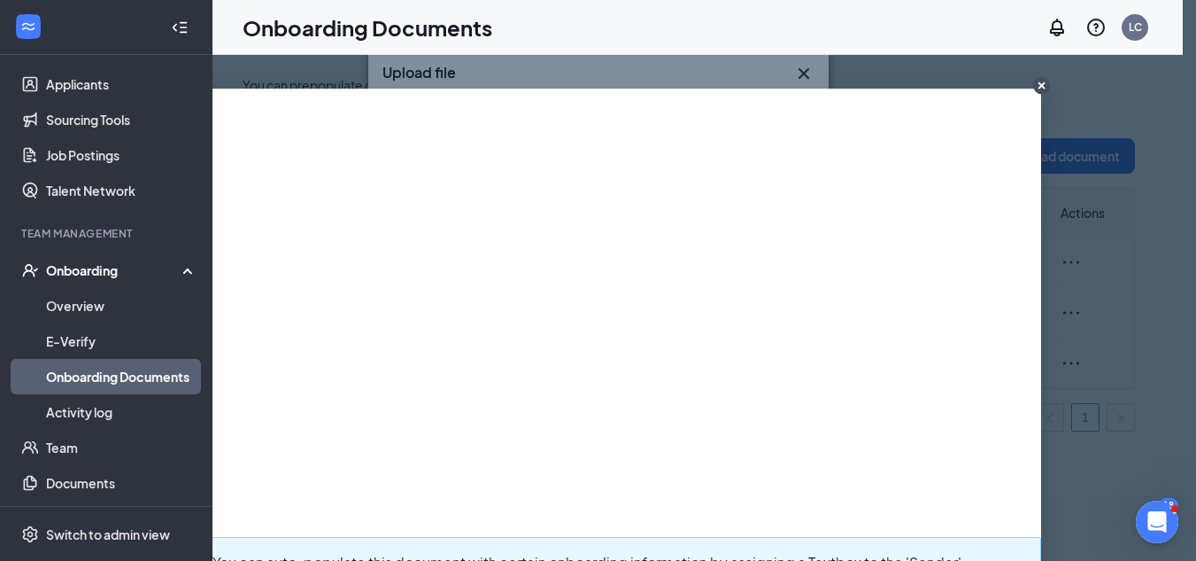
click at [1034, 87] on circle "CloseIconInverted" at bounding box center [1042, 85] width 17 height 17
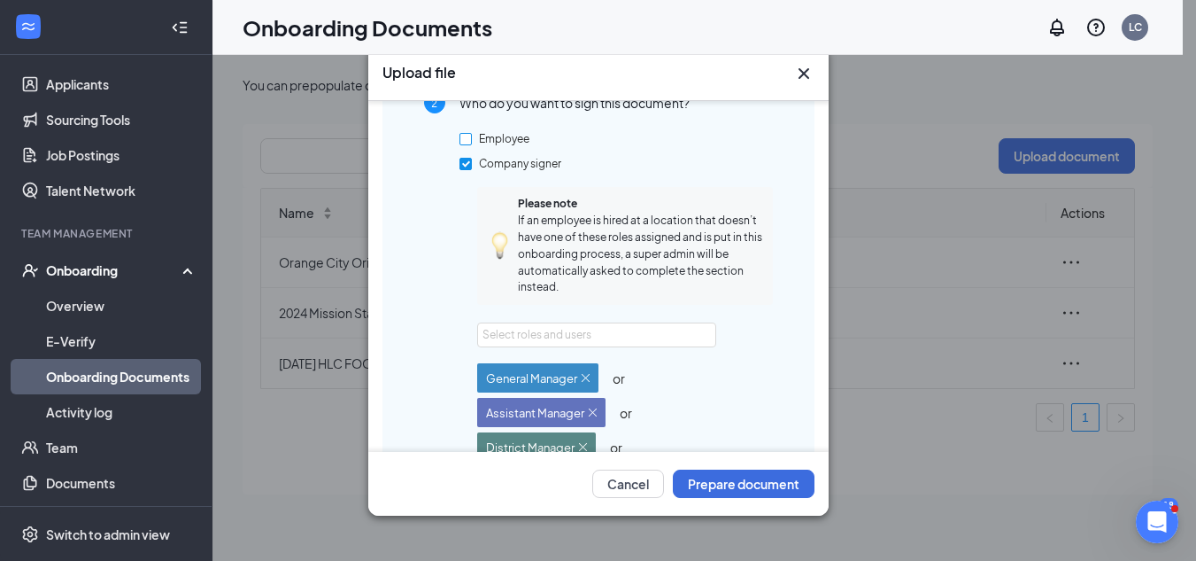
click at [465, 139] on input "Employee" at bounding box center [466, 139] width 12 height 12
checkbox input "true"
click at [766, 487] on button "Prepare document" at bounding box center [744, 483] width 142 height 28
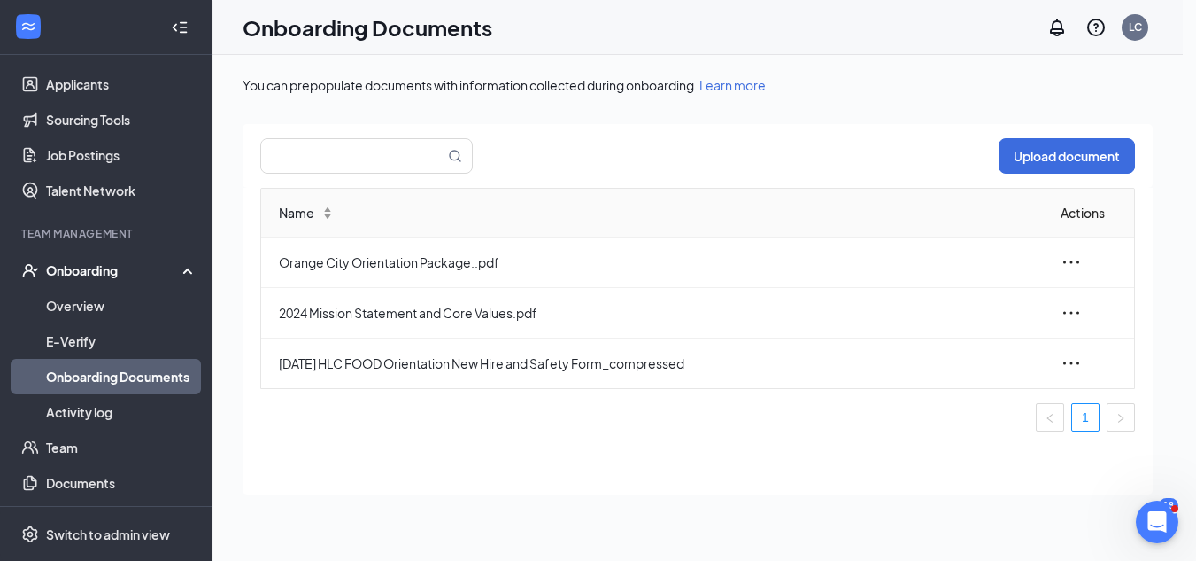
scroll to position [5, 0]
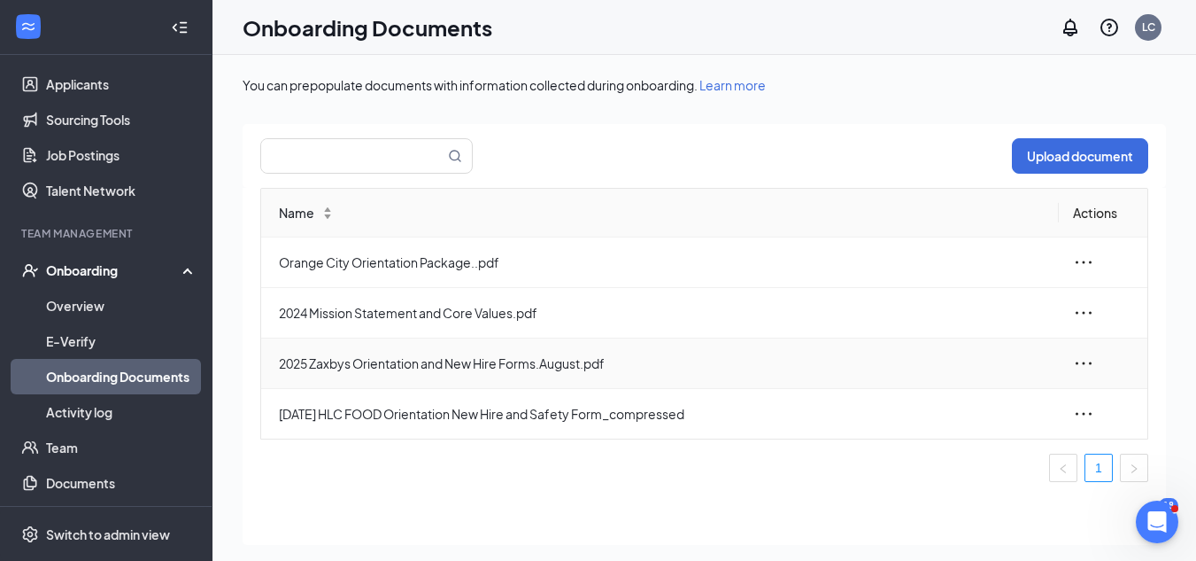
click at [1086, 363] on icon "ellipsis" at bounding box center [1083, 362] width 21 height 21
click at [941, 438] on div "Edit" at bounding box center [987, 442] width 191 height 21
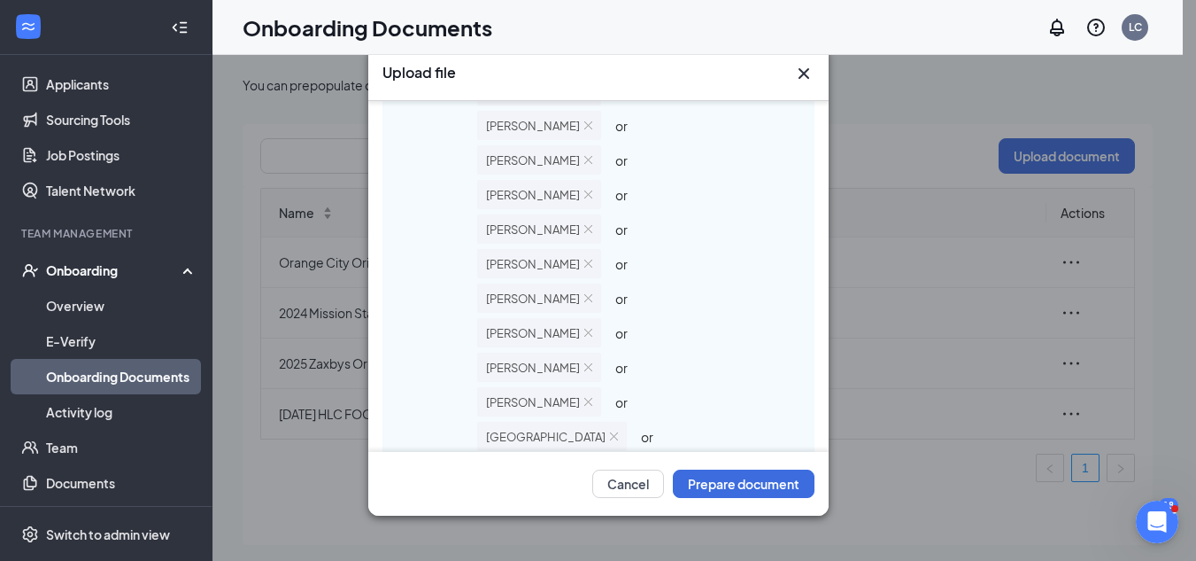
scroll to position [743, 0]
click at [610, 399] on img at bounding box center [614, 401] width 8 height 8
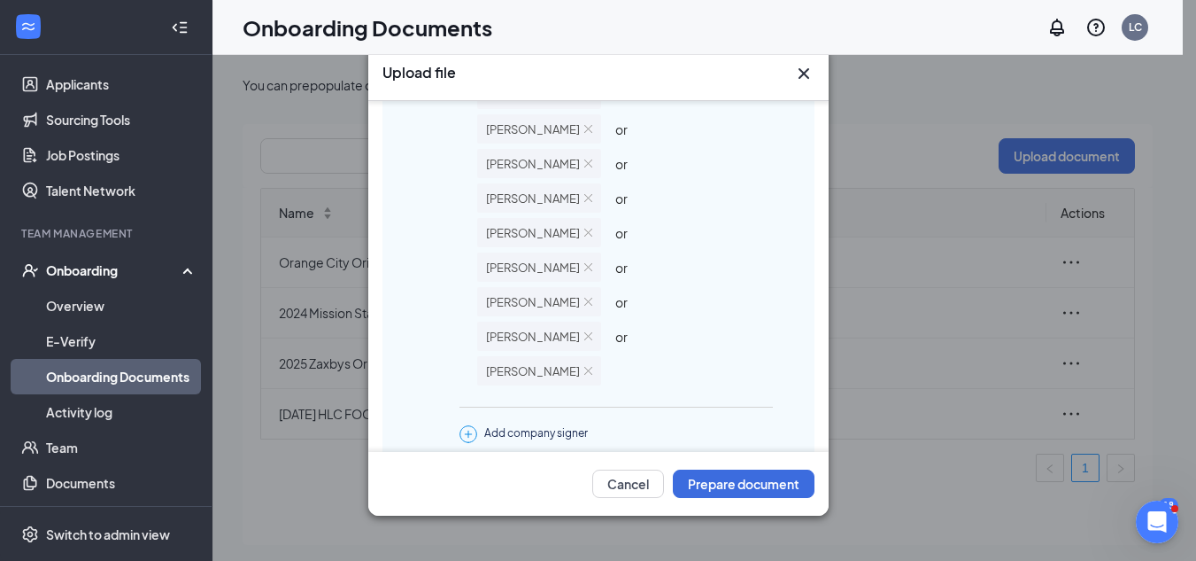
scroll to position [855, 0]
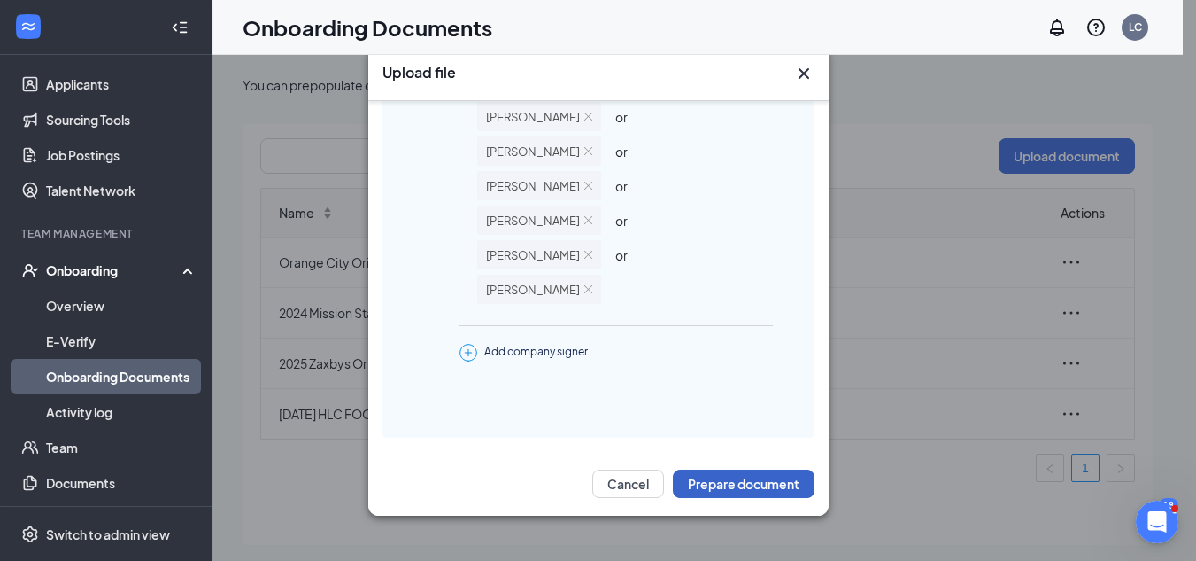
click at [775, 489] on button "Prepare document" at bounding box center [744, 483] width 142 height 28
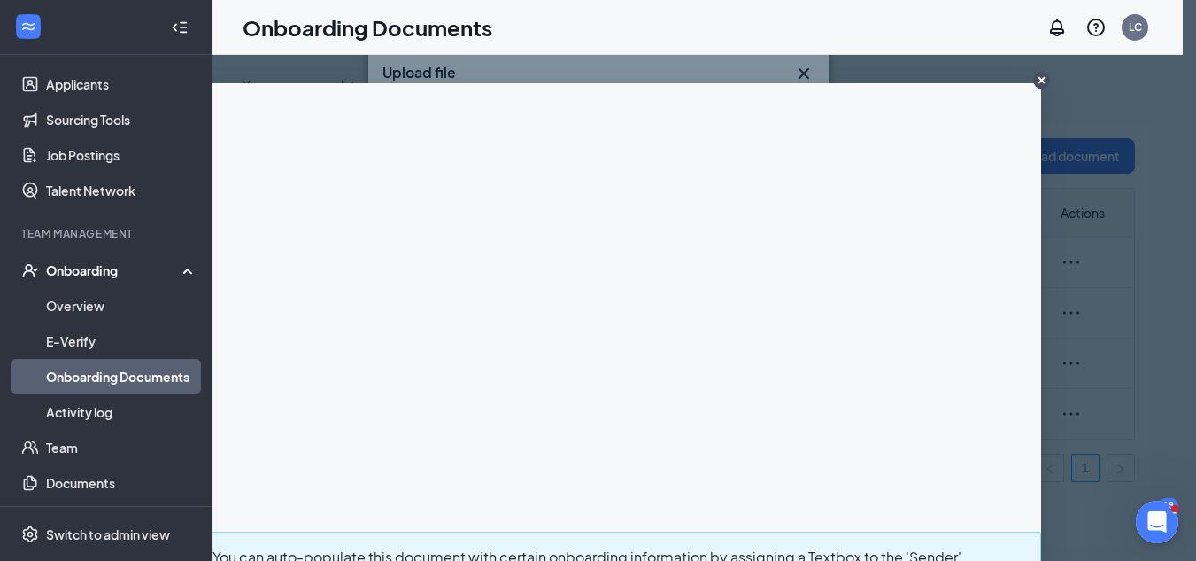
click at [1034, 78] on circle "CloseIconInverted" at bounding box center [1042, 80] width 17 height 17
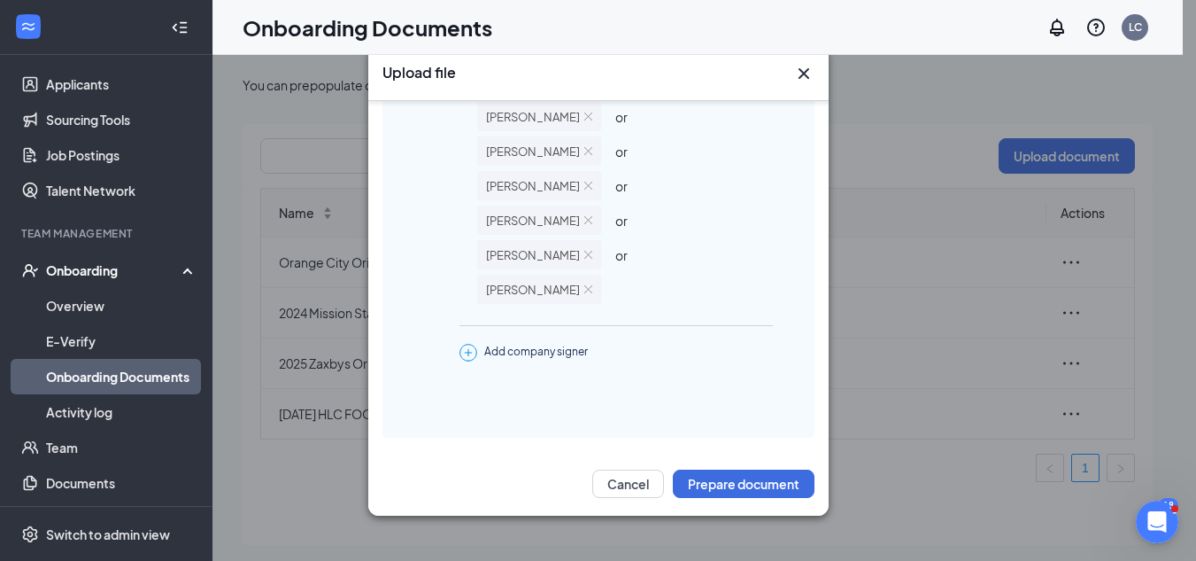
click at [801, 71] on icon "Cross" at bounding box center [803, 73] width 11 height 11
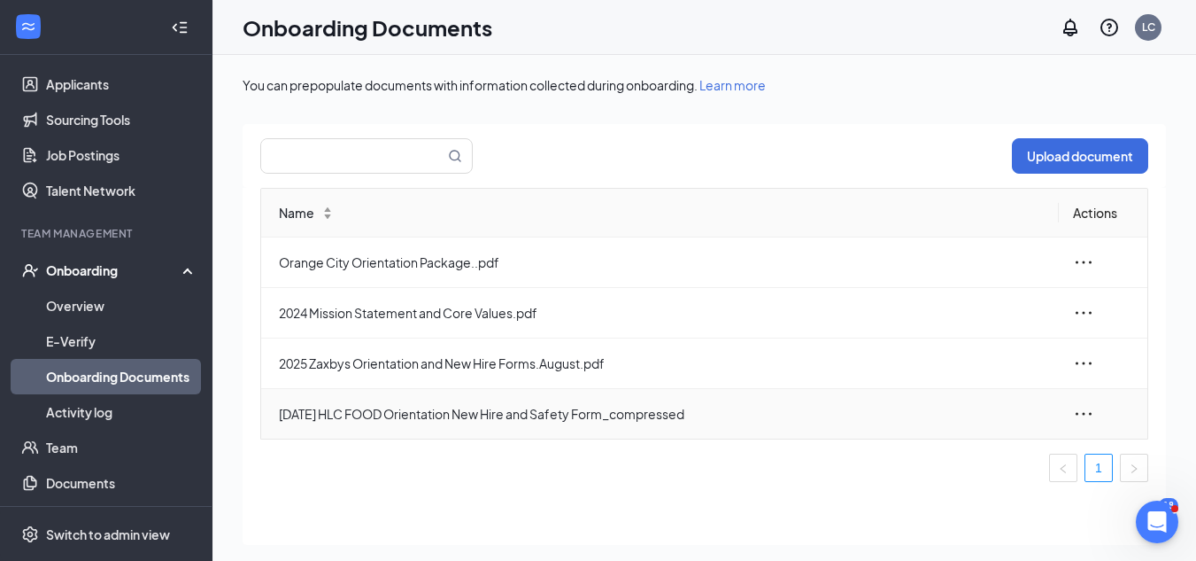
click at [1083, 412] on icon "ellipsis" at bounding box center [1083, 413] width 21 height 21
click at [947, 526] on span "Delete" at bounding box center [940, 532] width 40 height 18
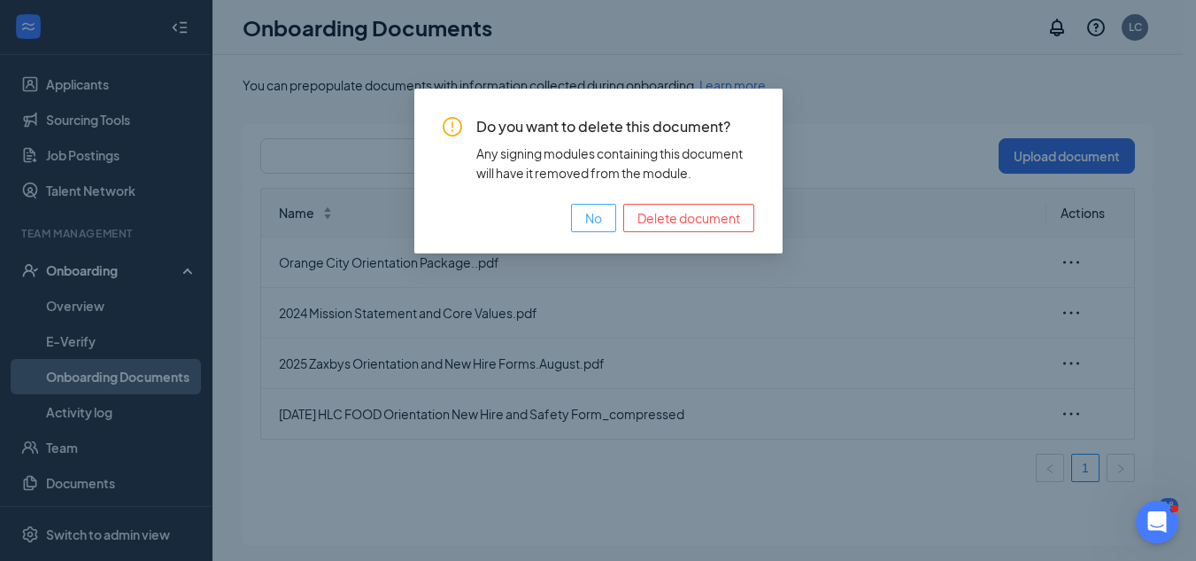
click at [600, 209] on span "No" at bounding box center [593, 217] width 17 height 19
